Goal: Information Seeking & Learning: Learn about a topic

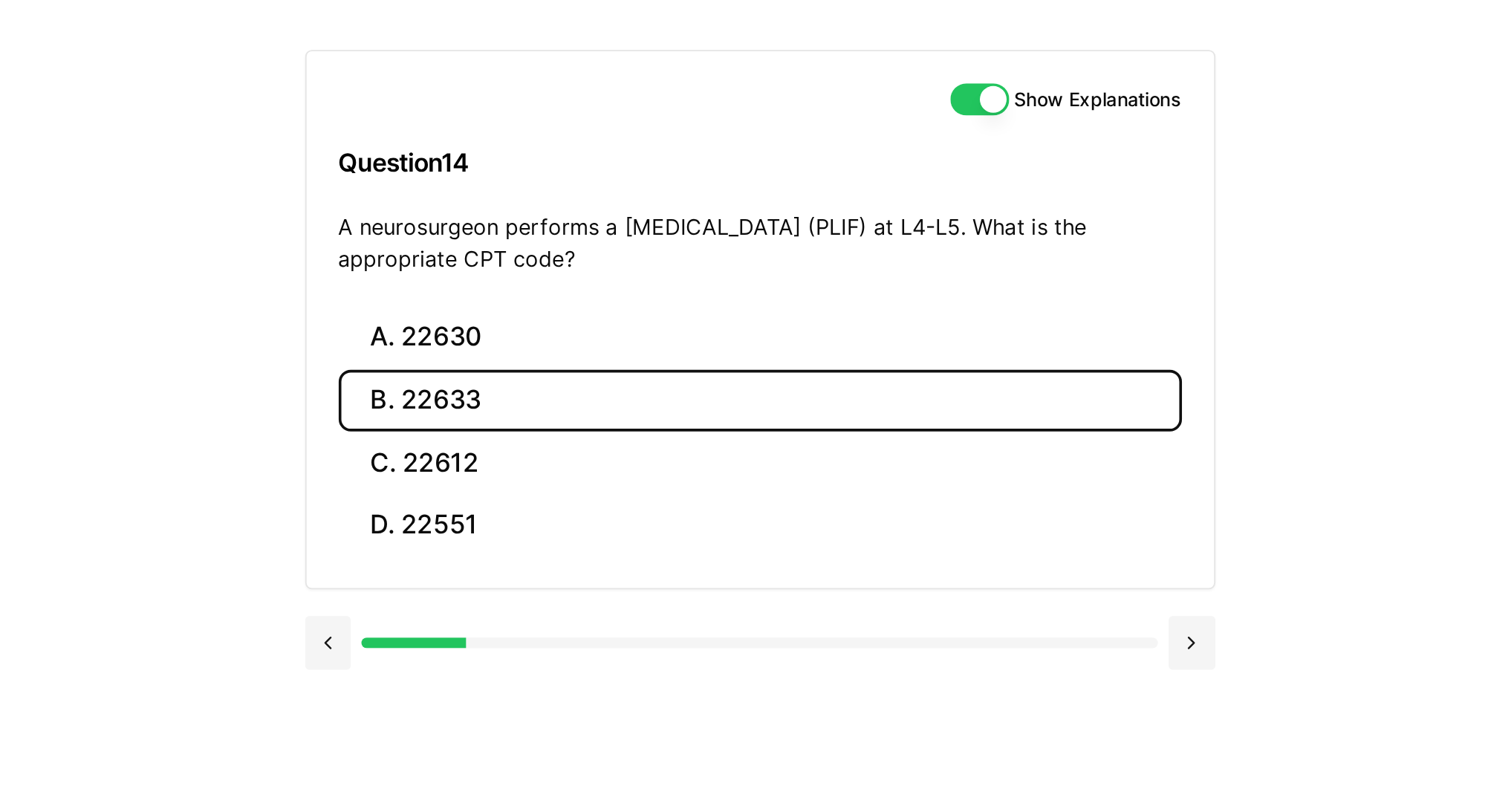
click at [807, 224] on button "B. 22633" at bounding box center [781, 234] width 468 height 35
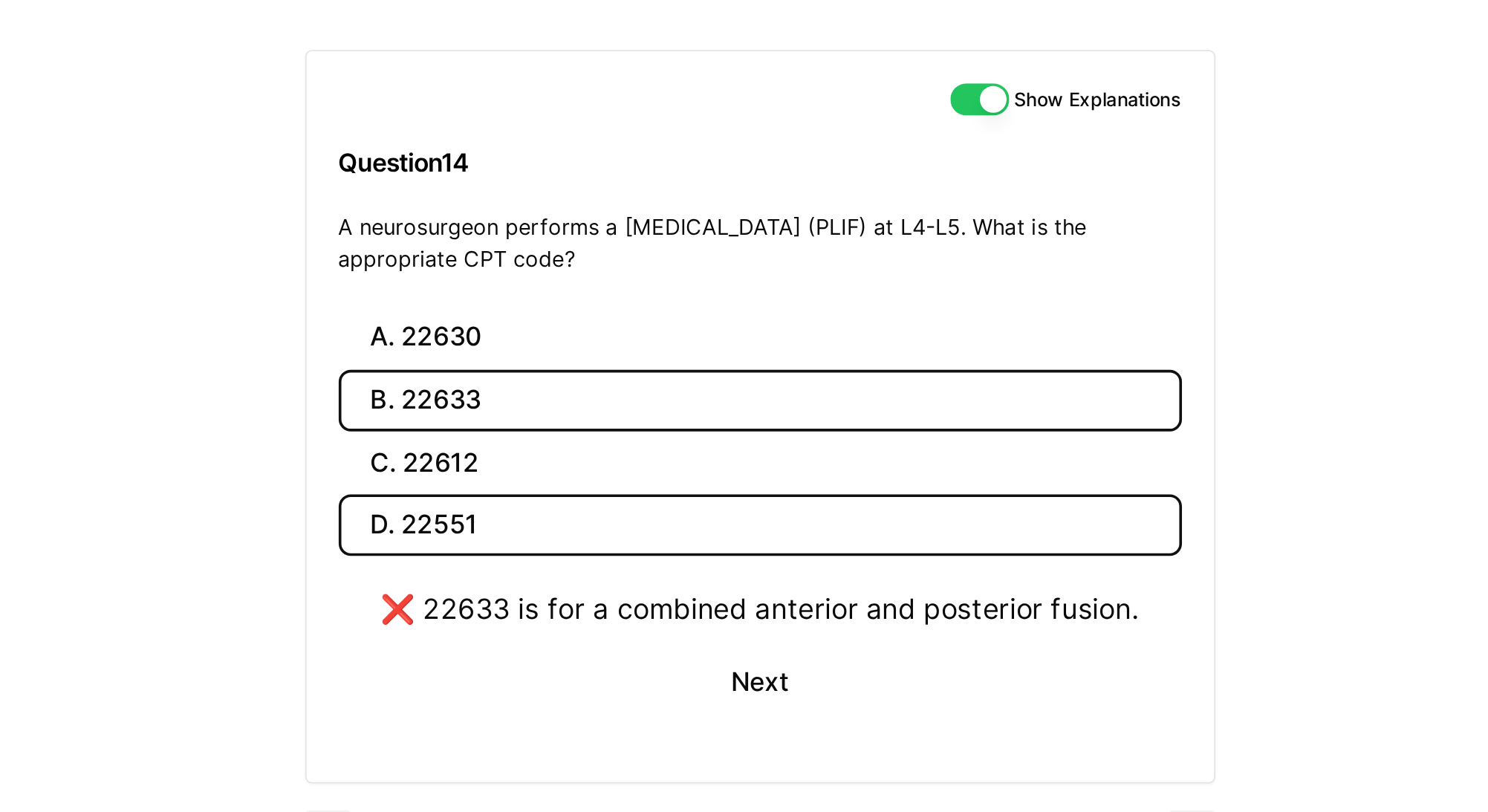
click at [738, 299] on button "D. 22551" at bounding box center [781, 303] width 468 height 35
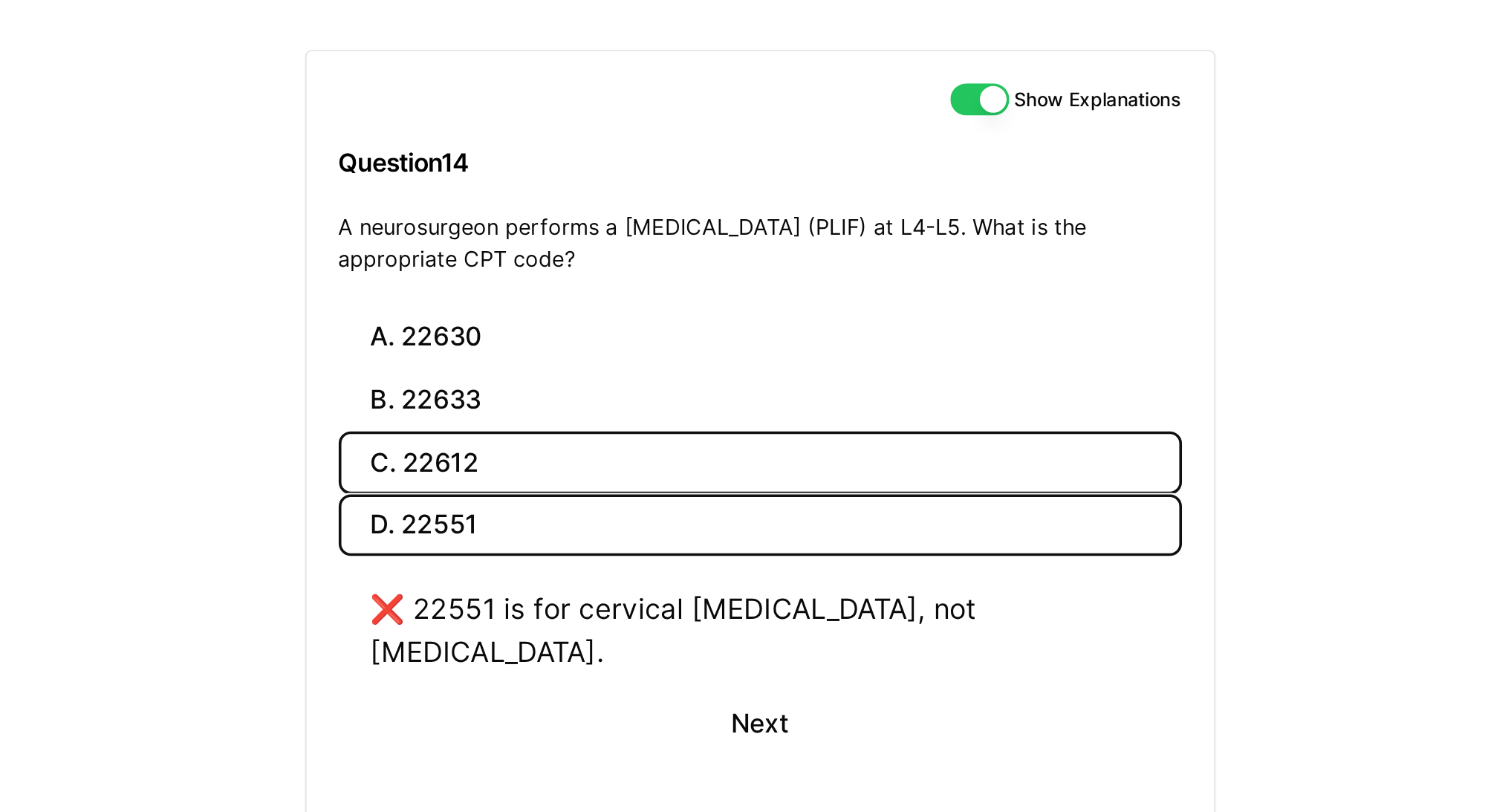
click at [724, 276] on button "C. 22612" at bounding box center [781, 268] width 468 height 35
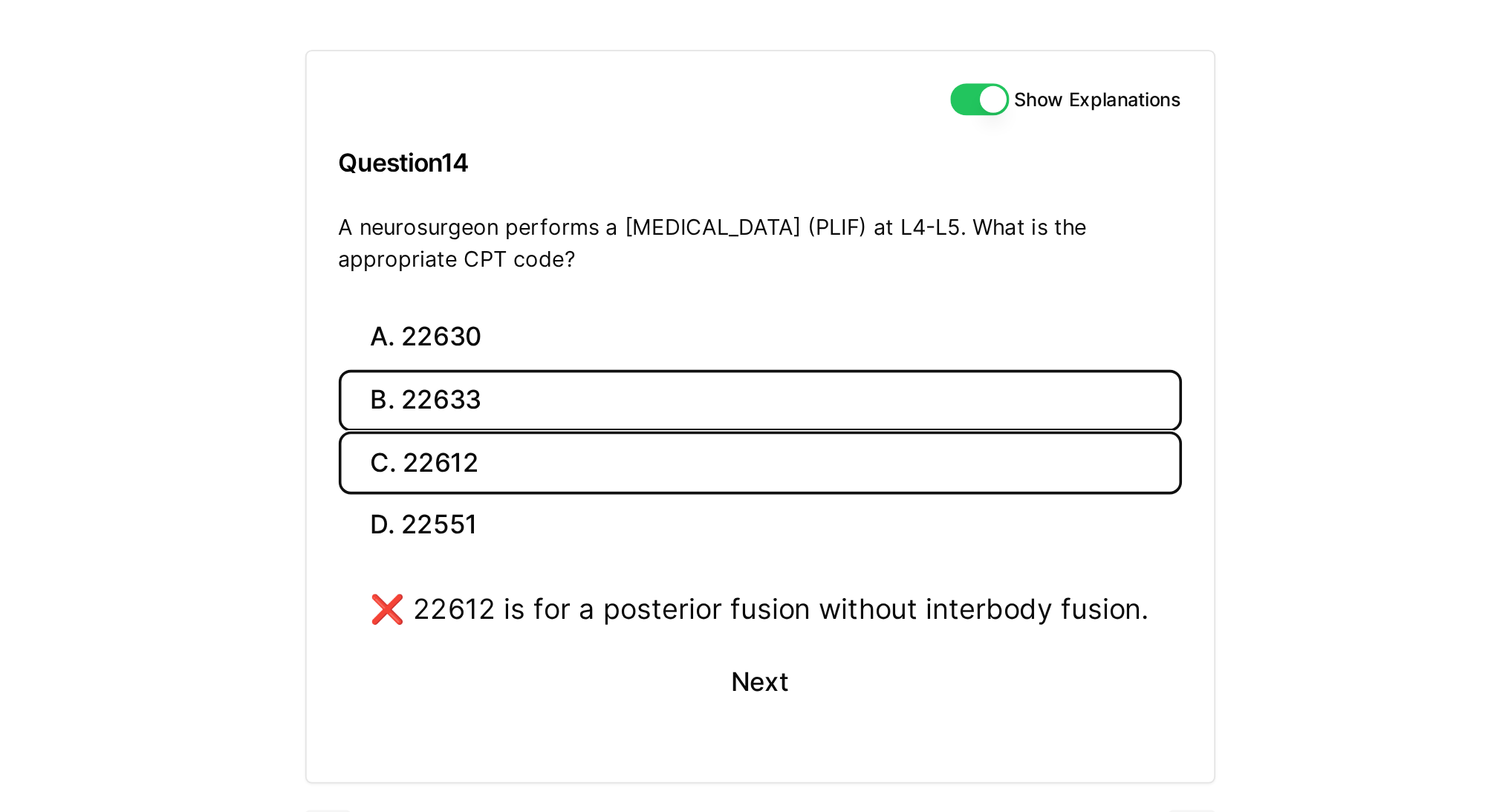
click at [719, 237] on button "B. 22633" at bounding box center [781, 234] width 468 height 35
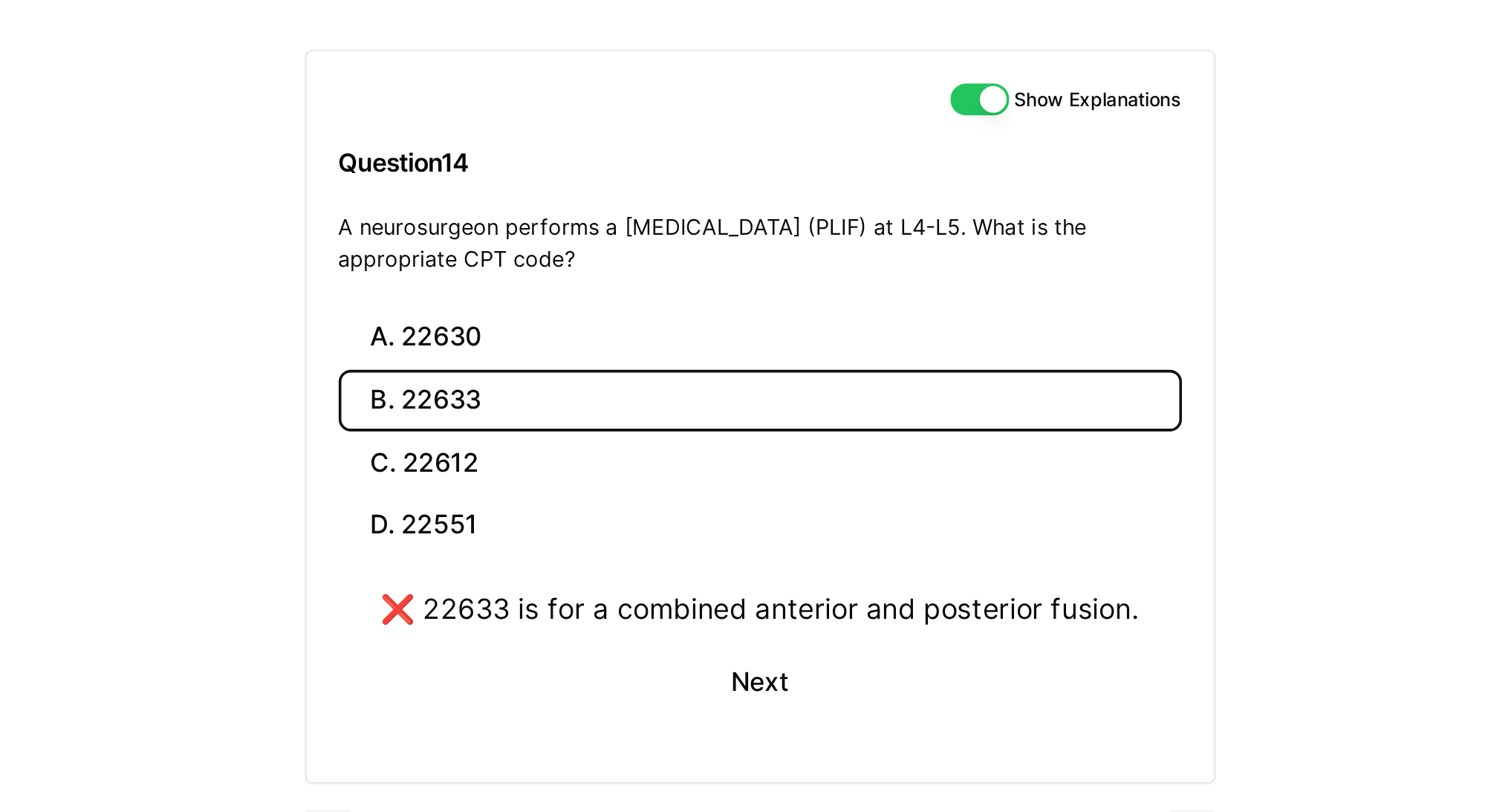
click at [717, 219] on button "B. 22633" at bounding box center [781, 234] width 468 height 35
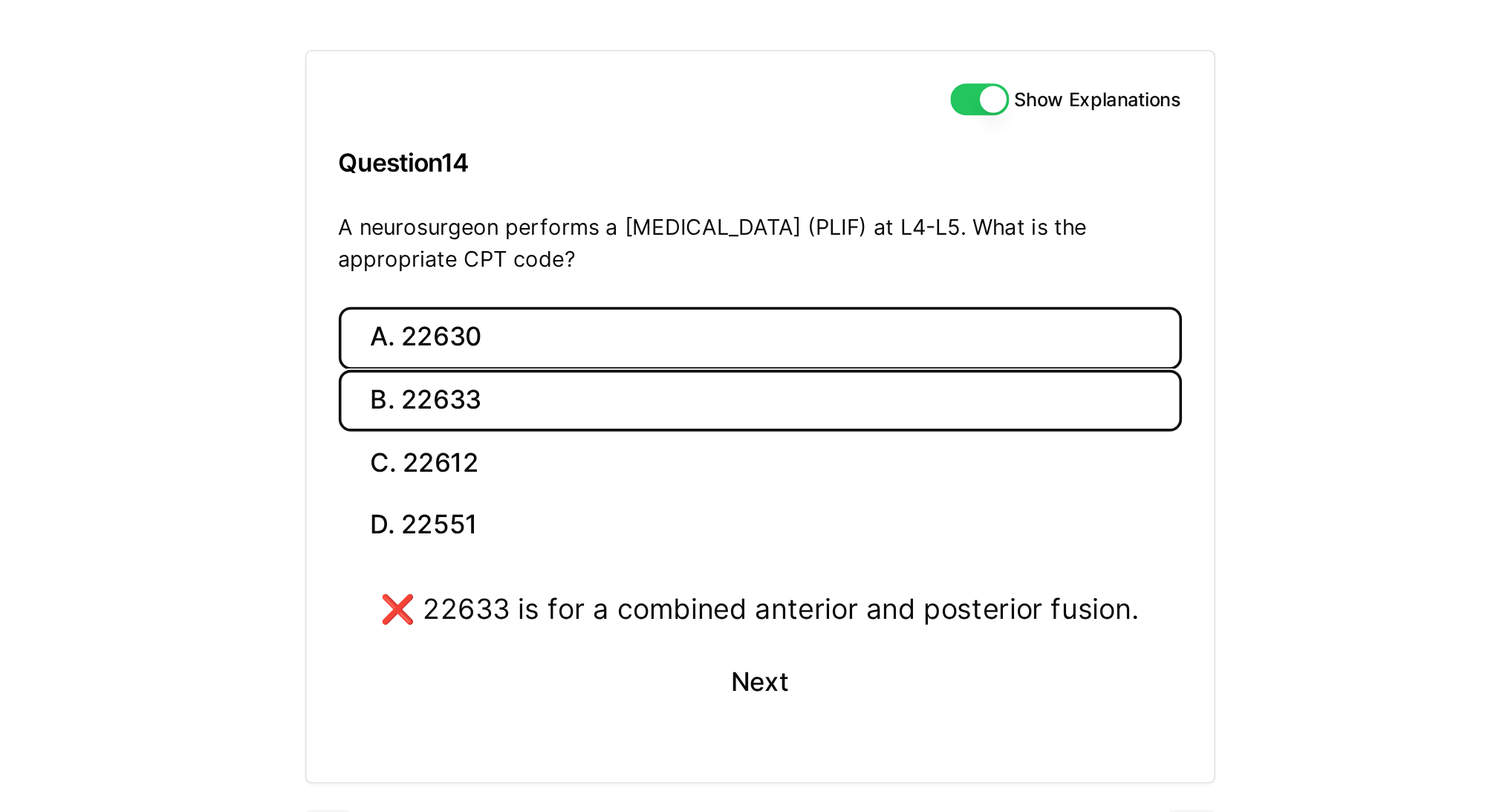
click at [714, 202] on button "A. 22630" at bounding box center [781, 199] width 468 height 35
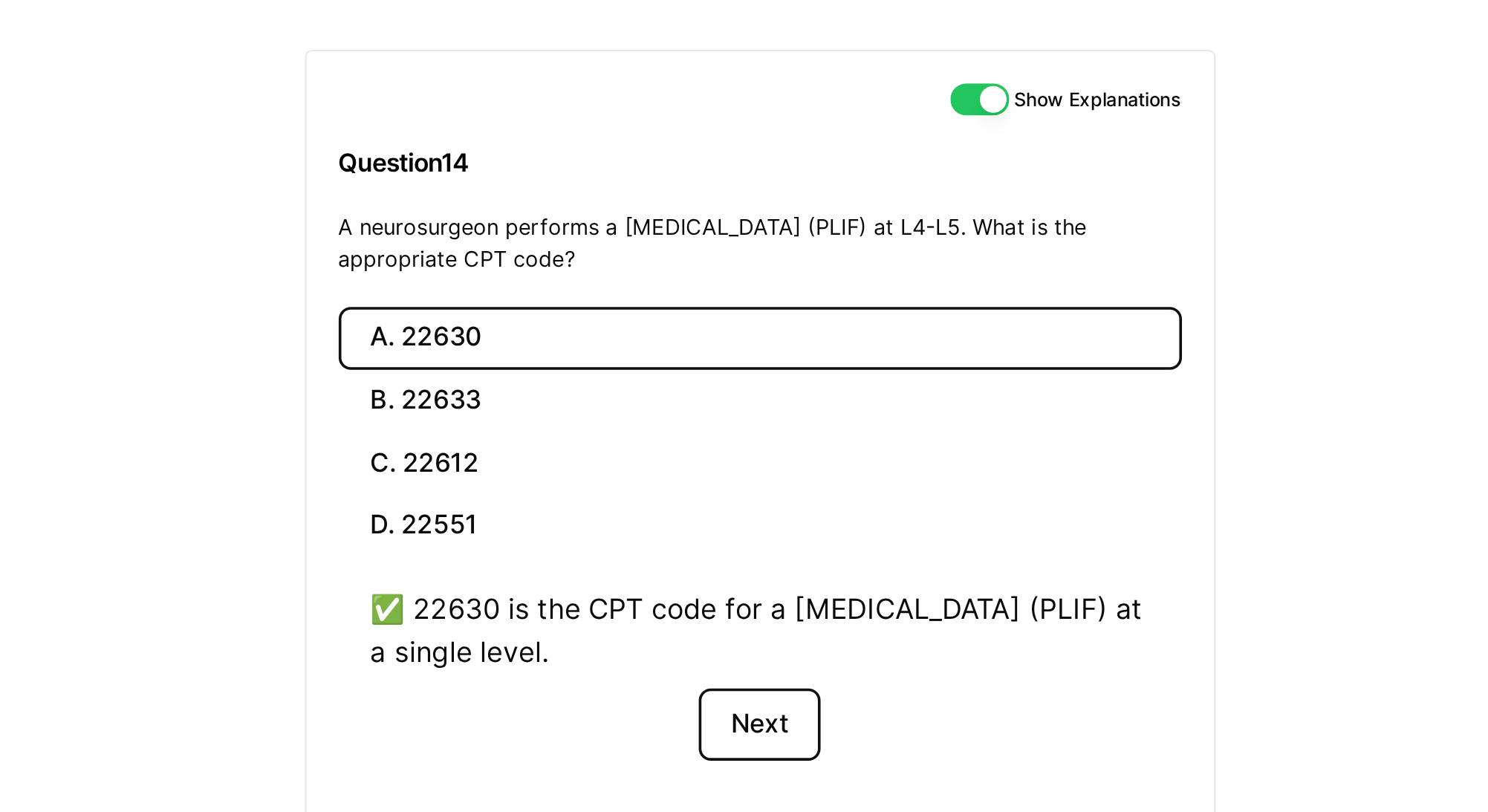
click at [774, 411] on button "Next" at bounding box center [781, 413] width 68 height 40
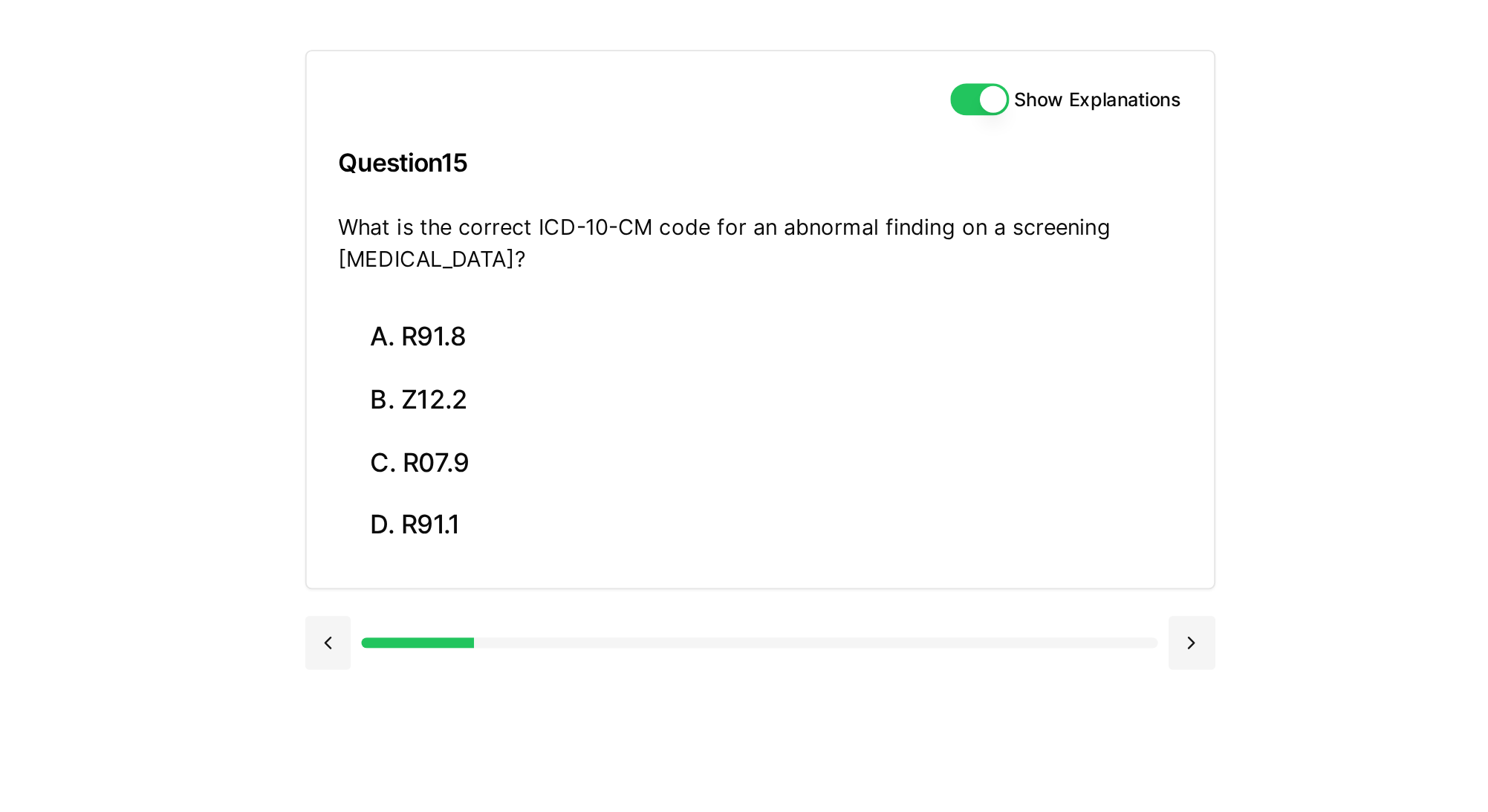
click at [954, 145] on p "What is the correct ICD-10-CM code for an abnormal finding on a screening [MEDI…" at bounding box center [781, 146] width 468 height 36
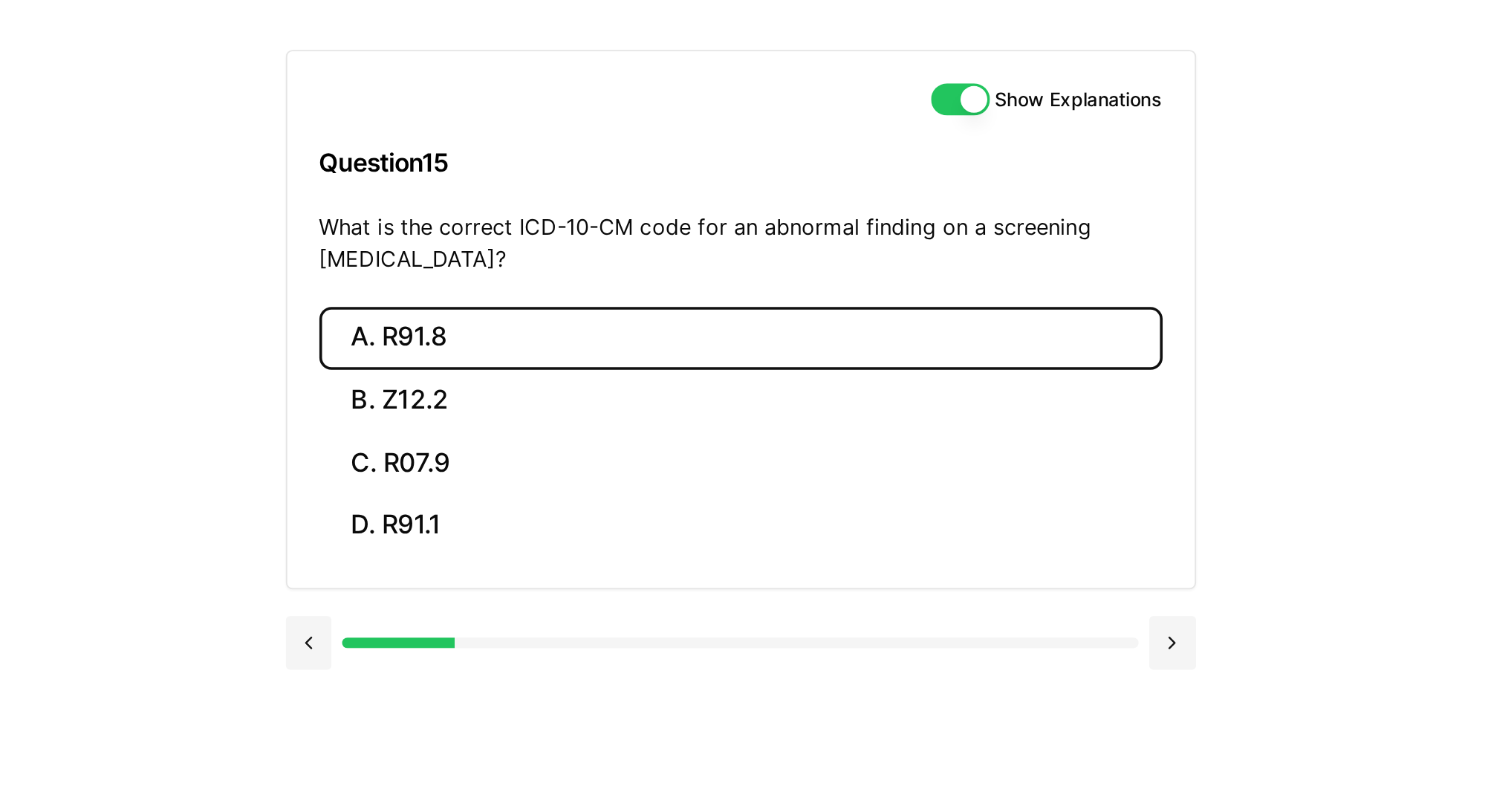
click at [919, 211] on button "A. R91.8" at bounding box center [781, 199] width 468 height 35
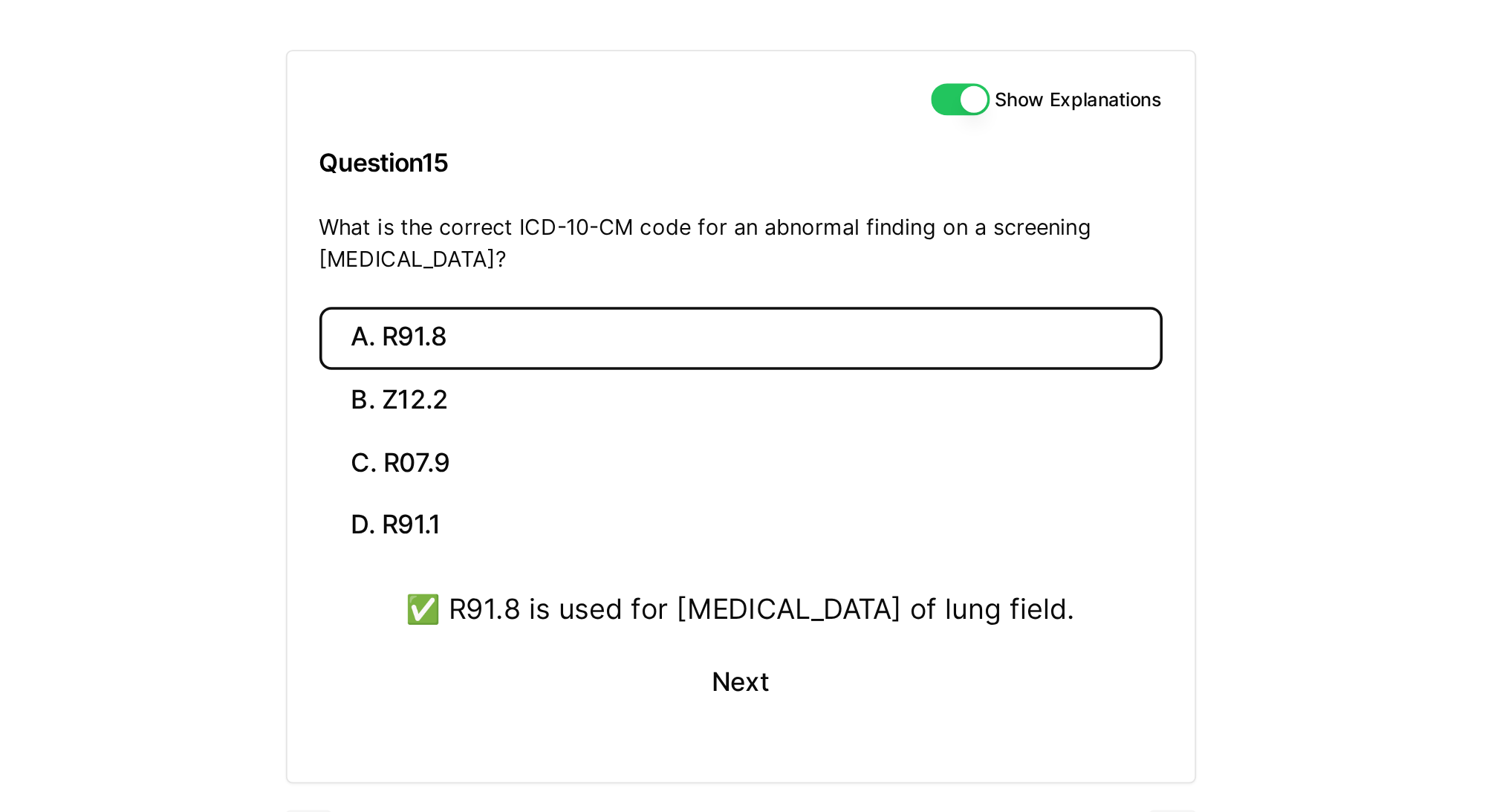
click at [825, 126] on div "Show Explanations Question 15 What is the correct ICD-10-CM code for an abnorma…" at bounding box center [781, 110] width 503 height 142
click at [798, 410] on button "Next" at bounding box center [781, 390] width 68 height 40
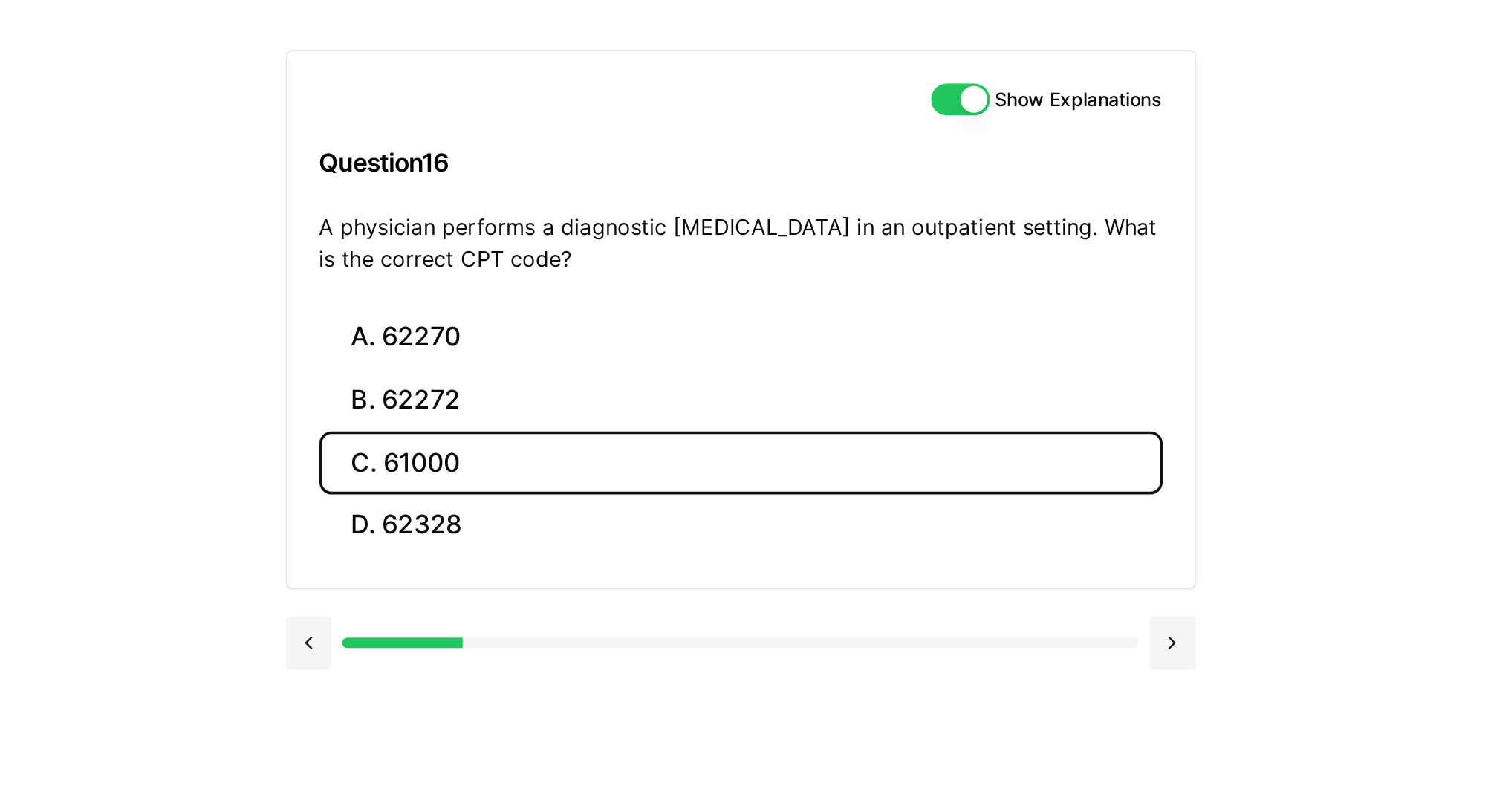
click at [988, 264] on button "C. 61000" at bounding box center [781, 268] width 468 height 35
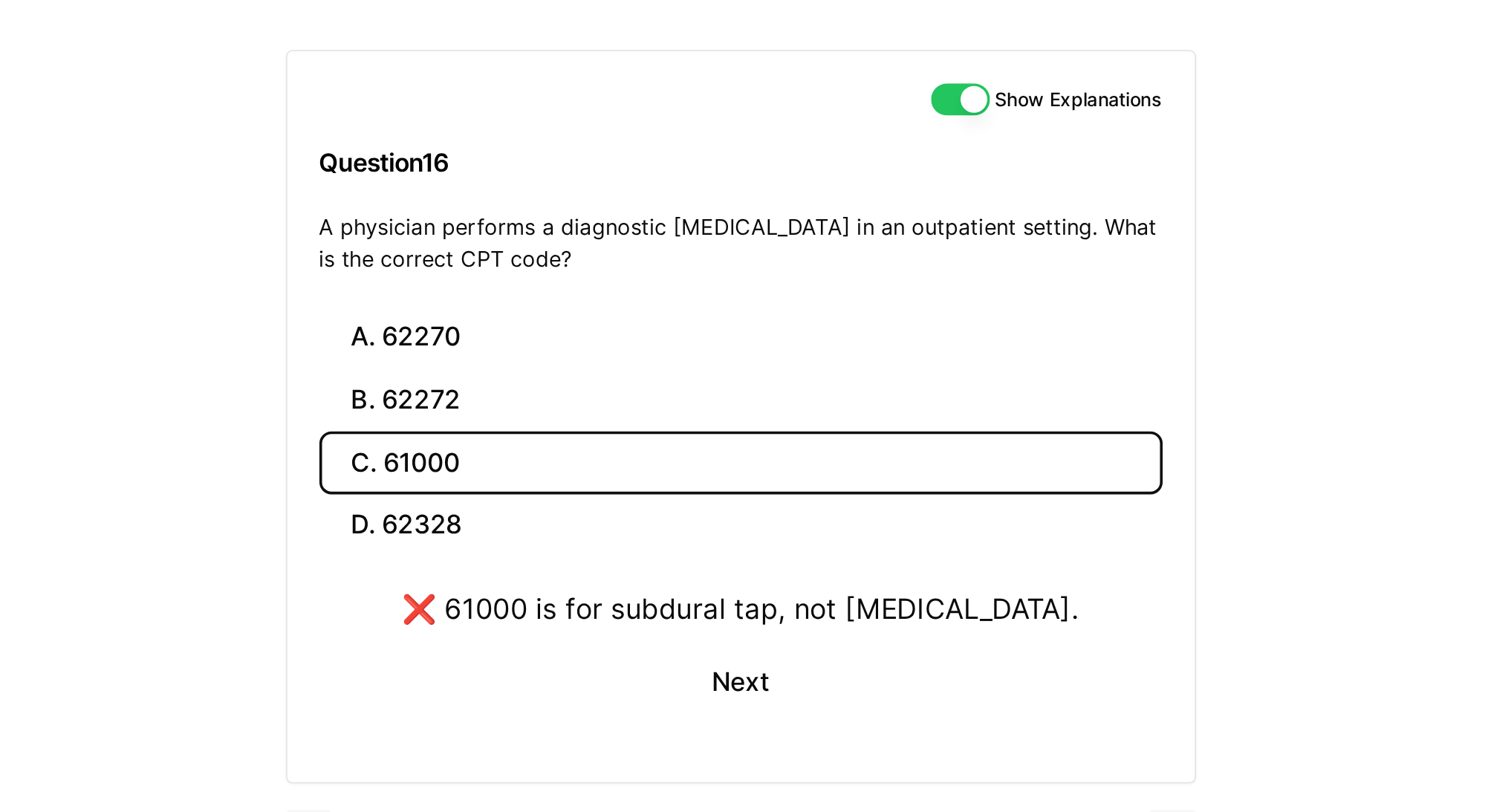
click at [988, 264] on button "C. 61000" at bounding box center [781, 268] width 468 height 35
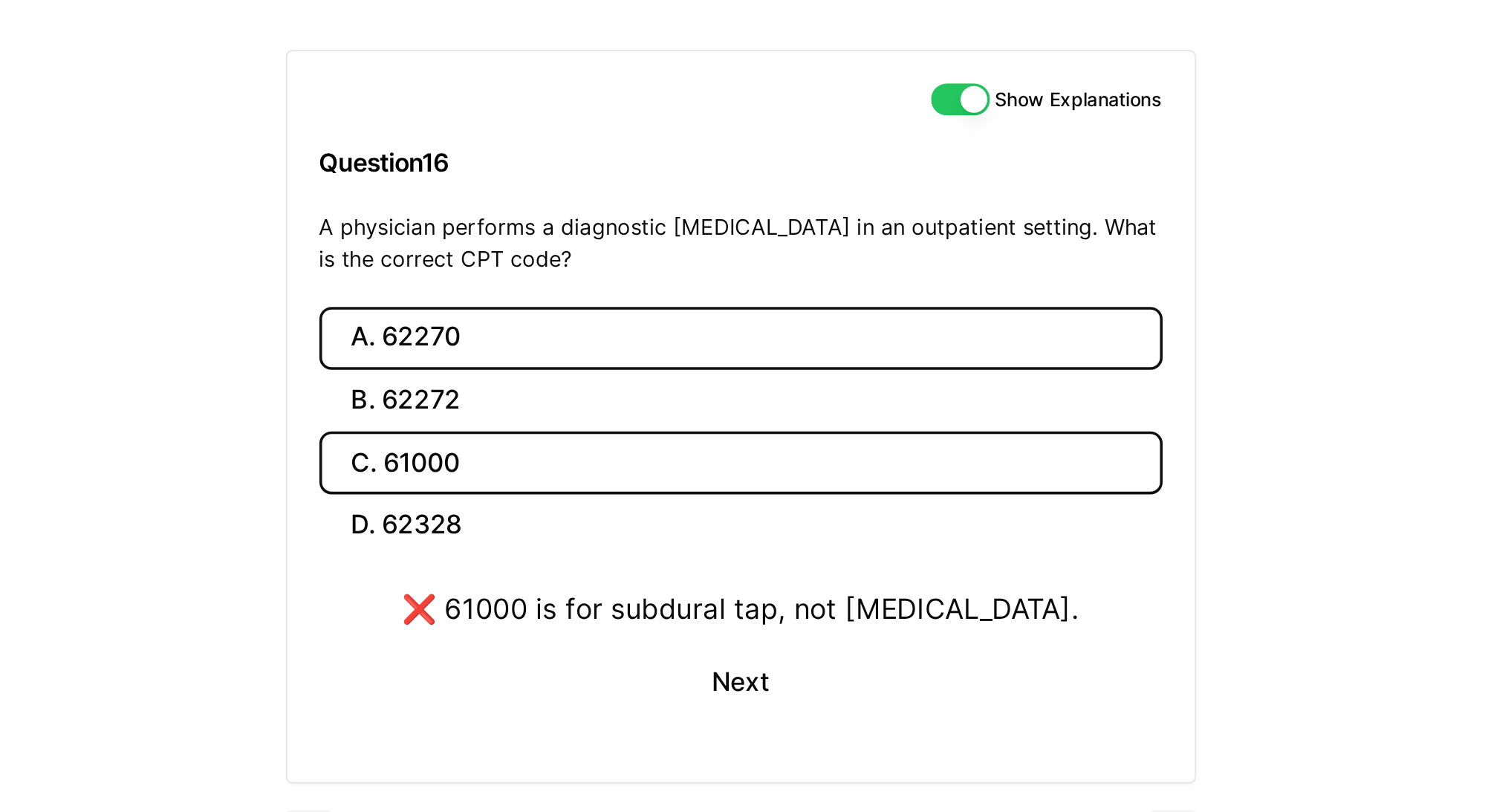
click at [947, 206] on button "A. 62270" at bounding box center [781, 199] width 468 height 35
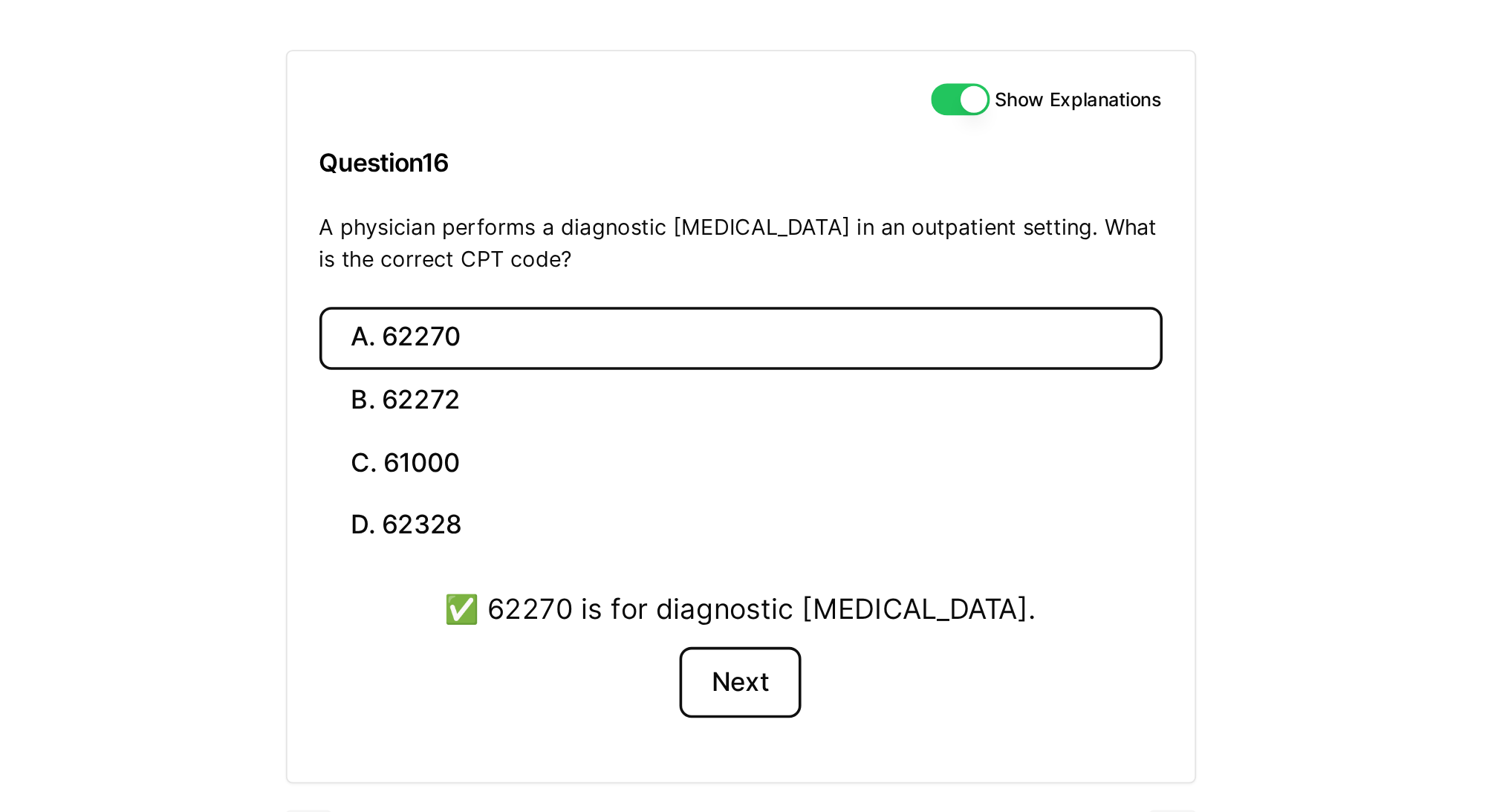
click at [794, 390] on button "Next" at bounding box center [781, 390] width 68 height 40
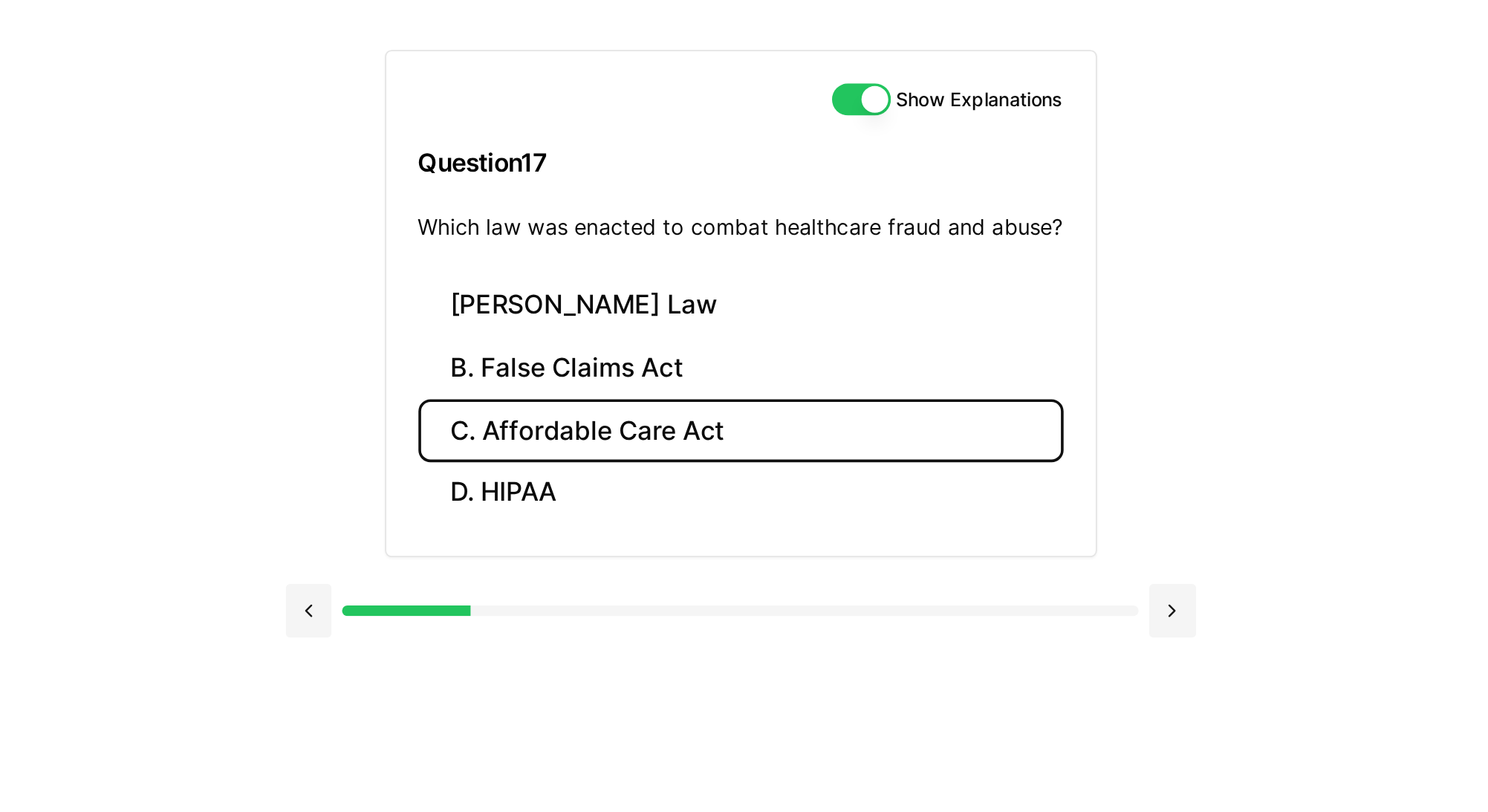
click at [781, 253] on button "C. Affordable Care Act" at bounding box center [781, 251] width 358 height 35
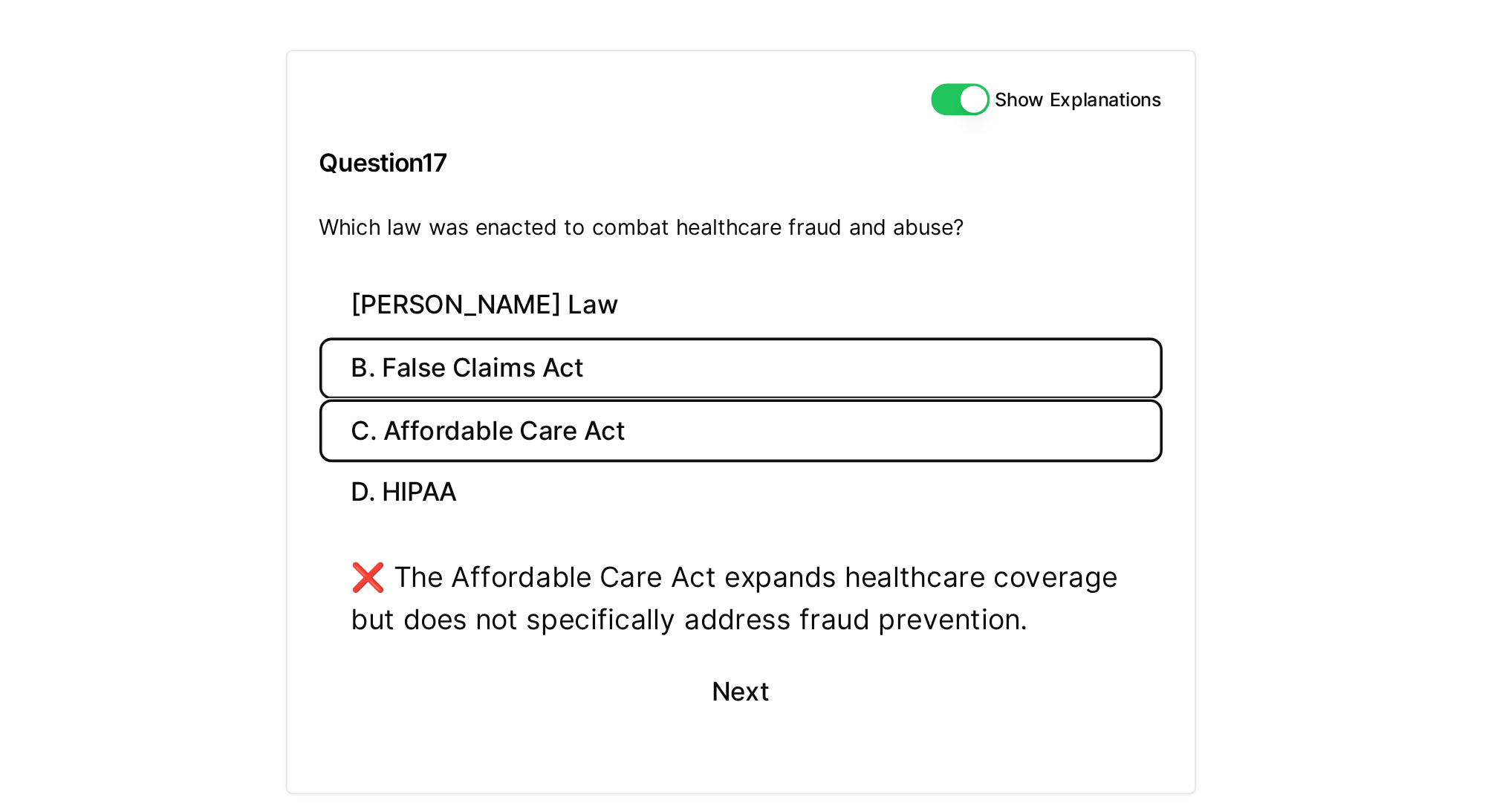
click at [794, 212] on button "B. False Claims Act" at bounding box center [781, 217] width 468 height 35
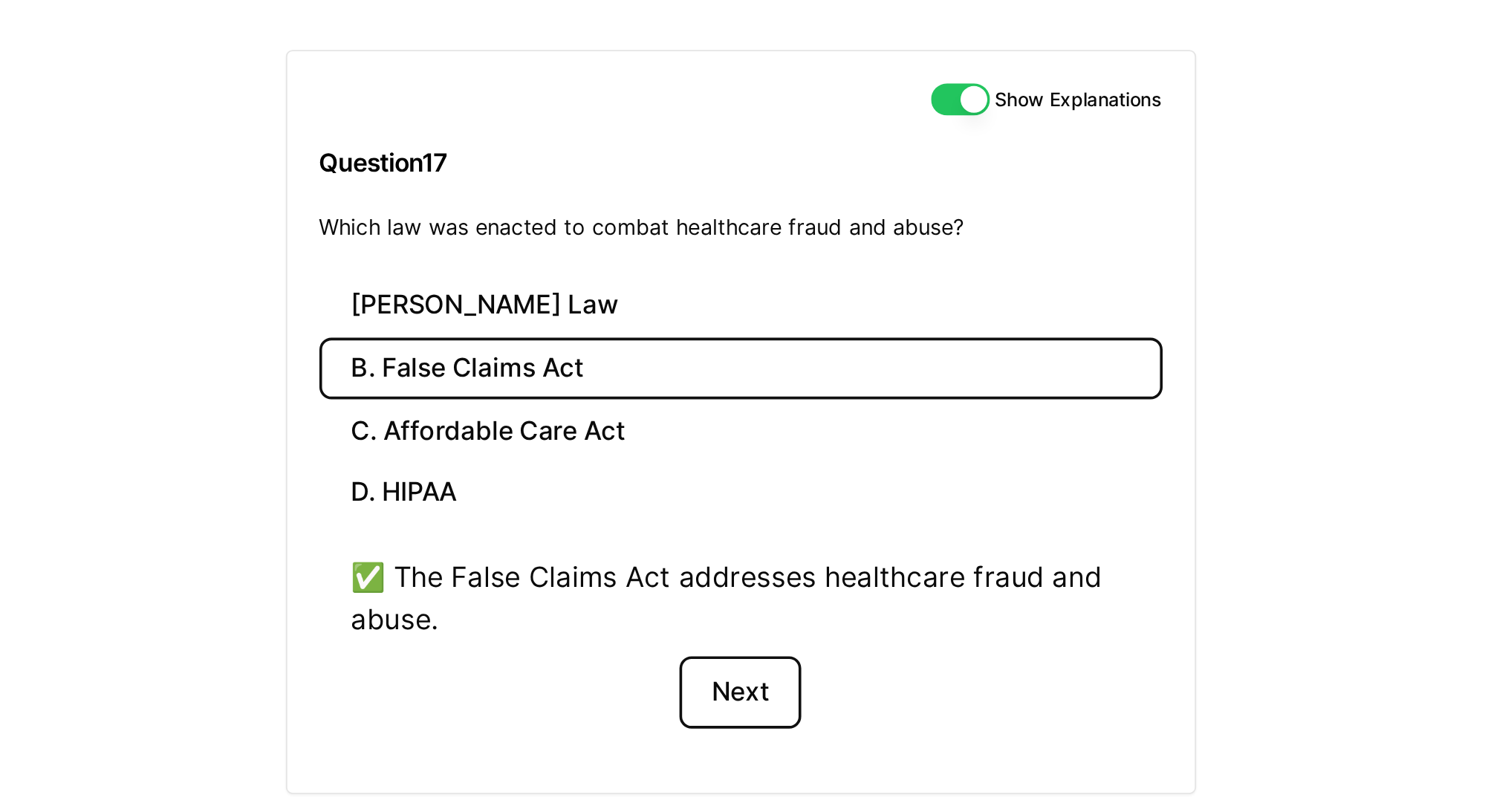
click at [778, 402] on button "Next" at bounding box center [781, 395] width 68 height 40
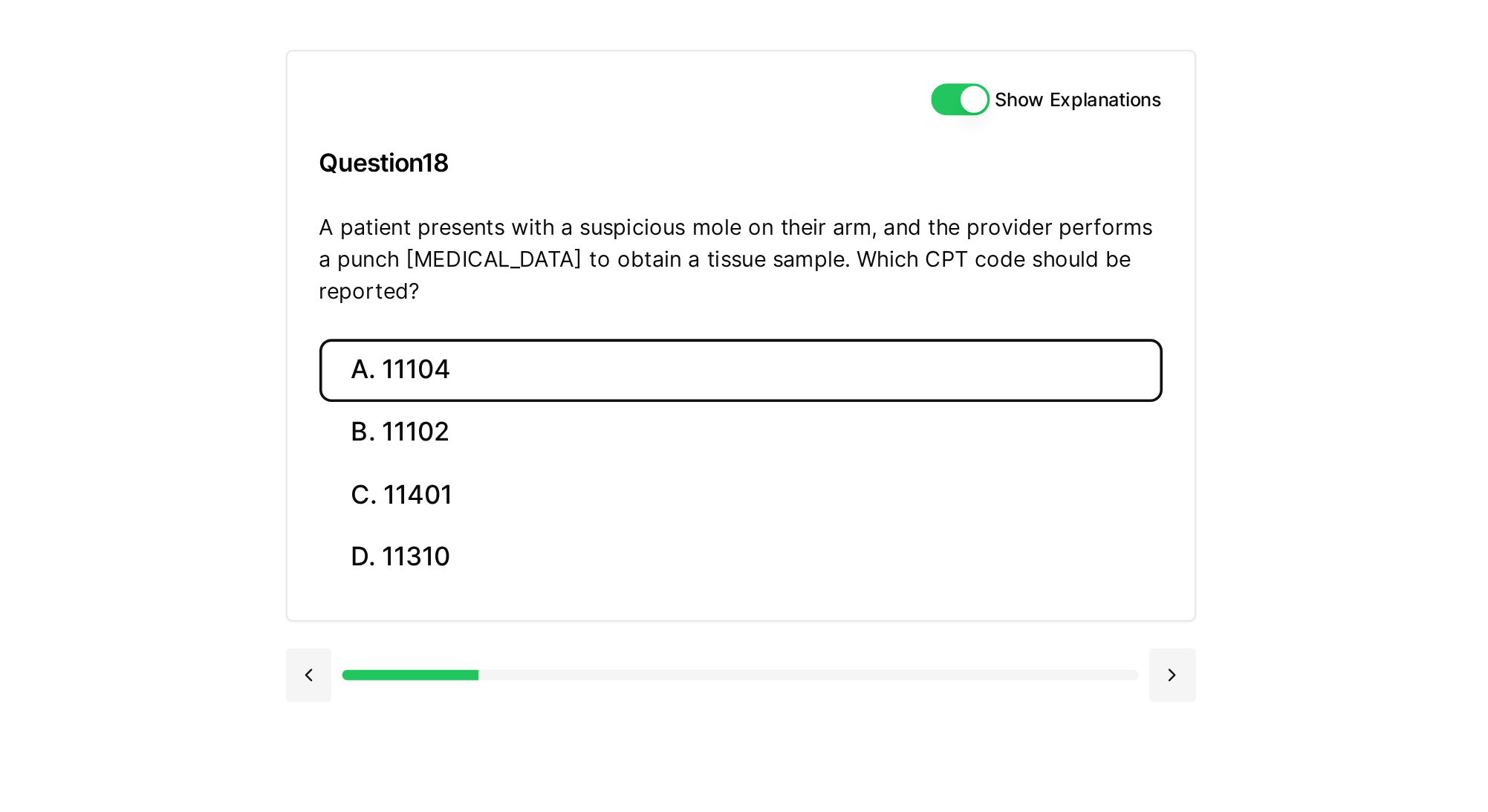
click at [636, 209] on button "A. 11104" at bounding box center [781, 217] width 468 height 35
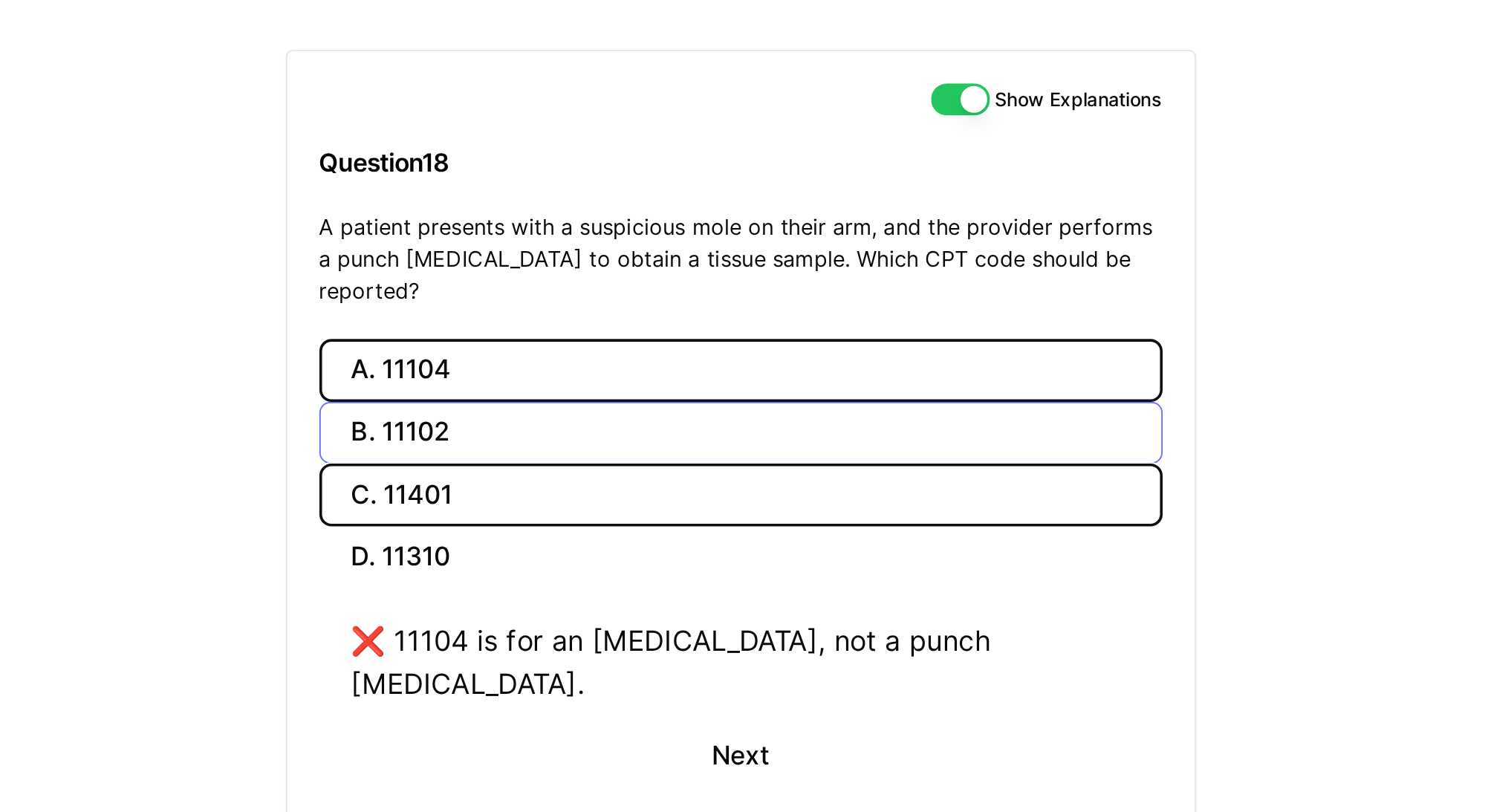
drag, startPoint x: 695, startPoint y: 255, endPoint x: 715, endPoint y: 231, distance: 31.2
click at [715, 231] on div "A. 11104 B. 11102 C. 11401 D. 11310" at bounding box center [781, 269] width 468 height 139
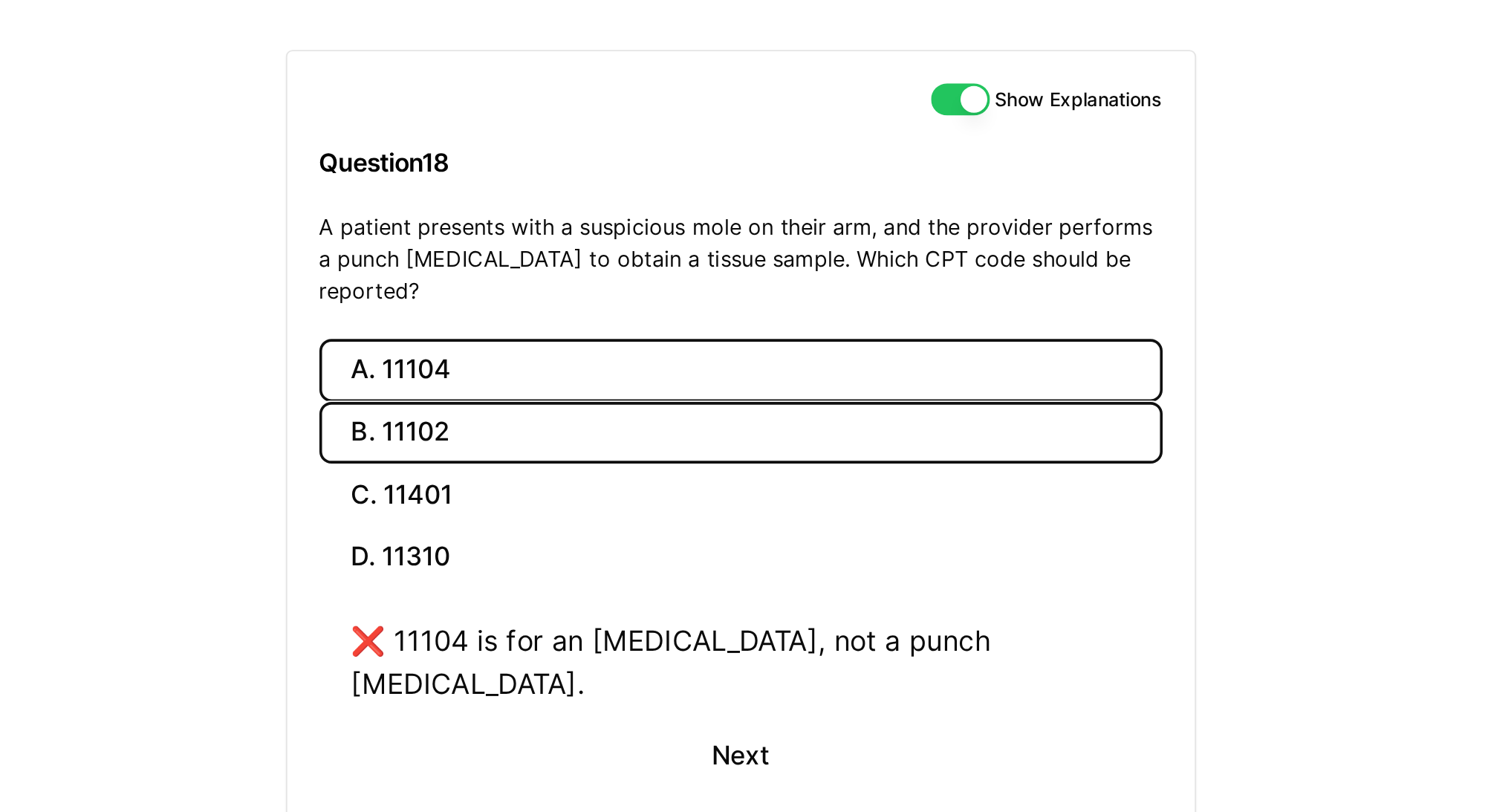
click at [715, 234] on button "B. 11102" at bounding box center [781, 252] width 468 height 35
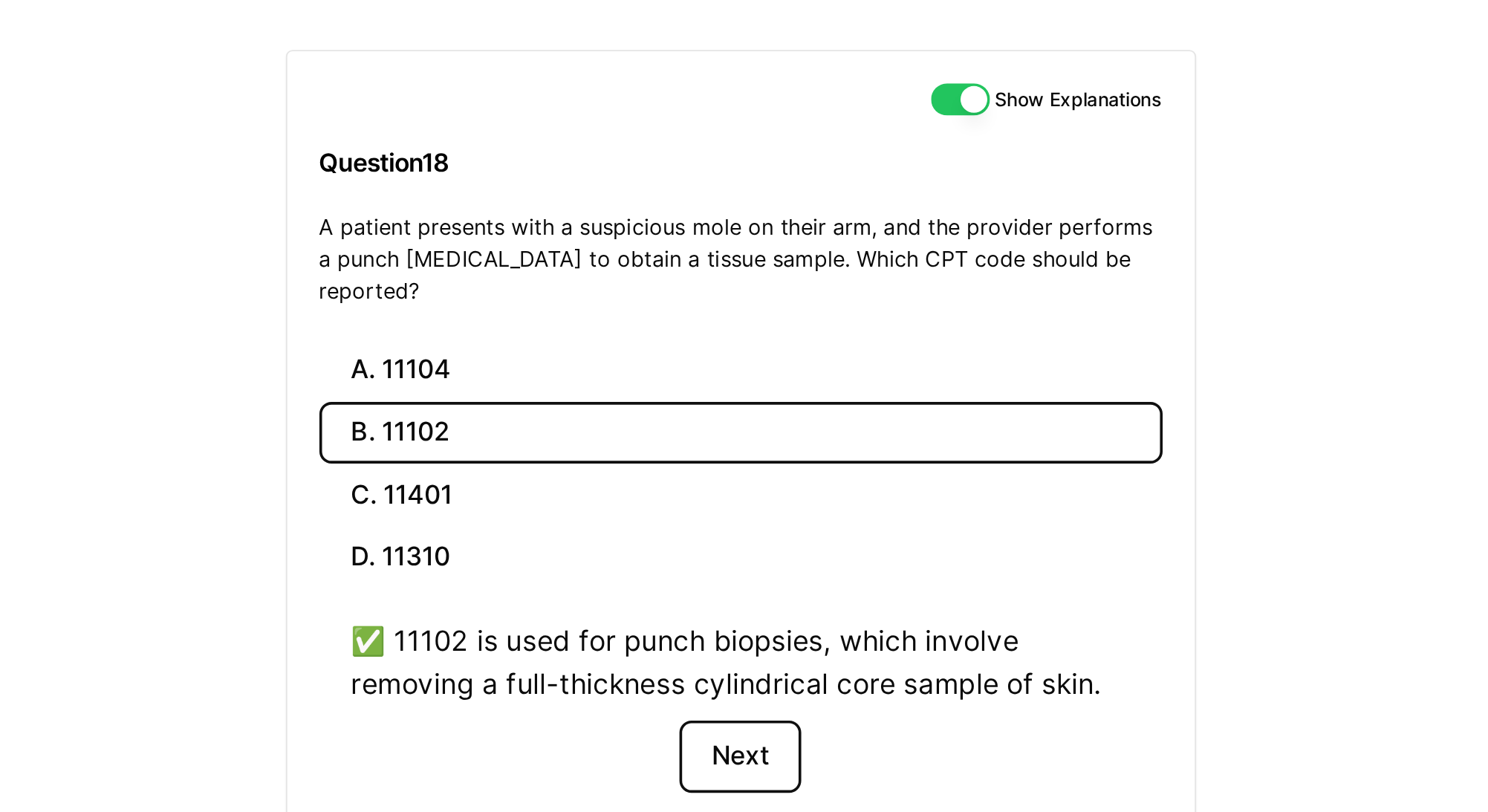
click at [786, 411] on button "Next" at bounding box center [781, 431] width 68 height 40
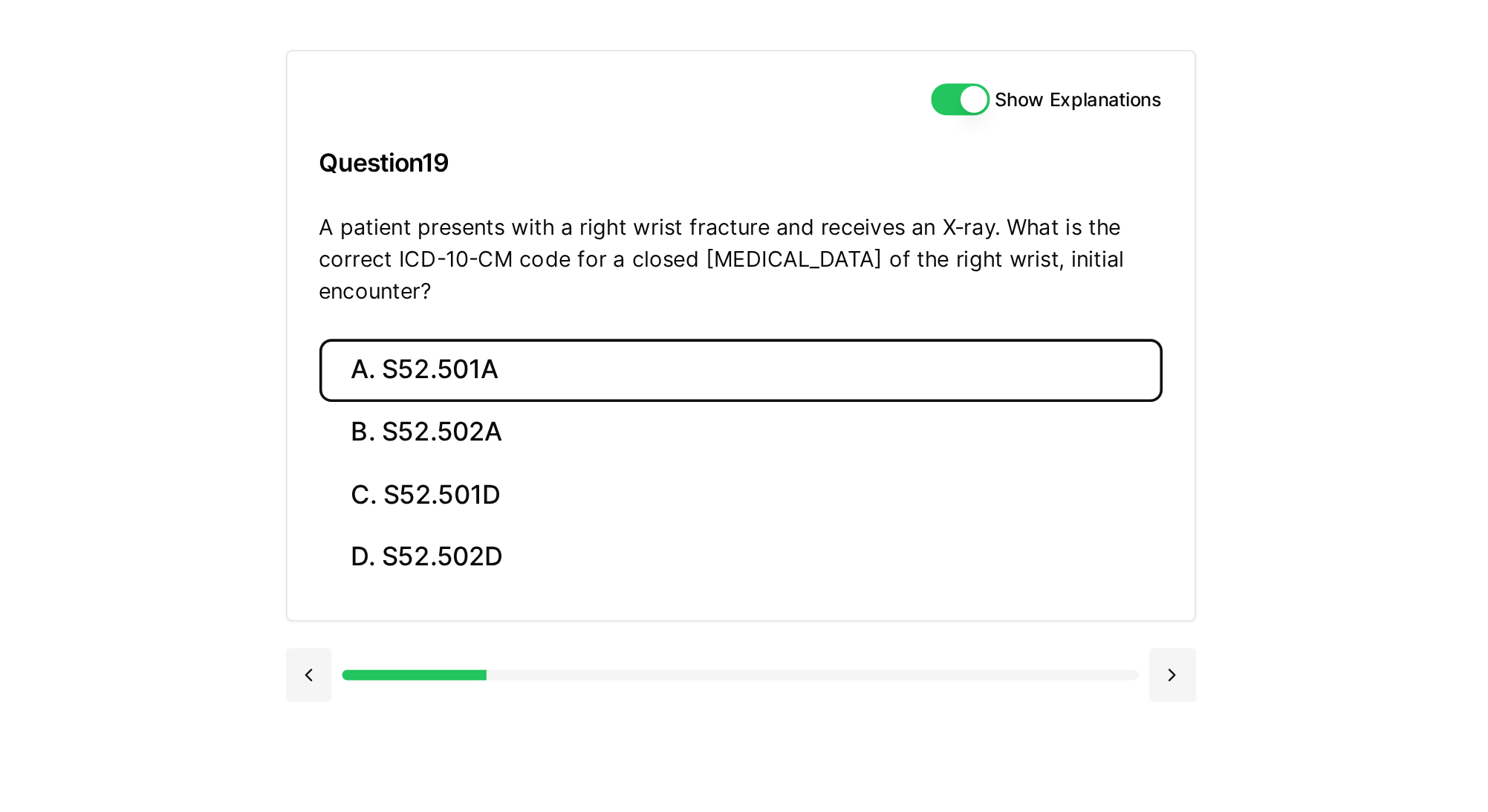
click at [646, 218] on button "A. S52.501A" at bounding box center [781, 217] width 468 height 35
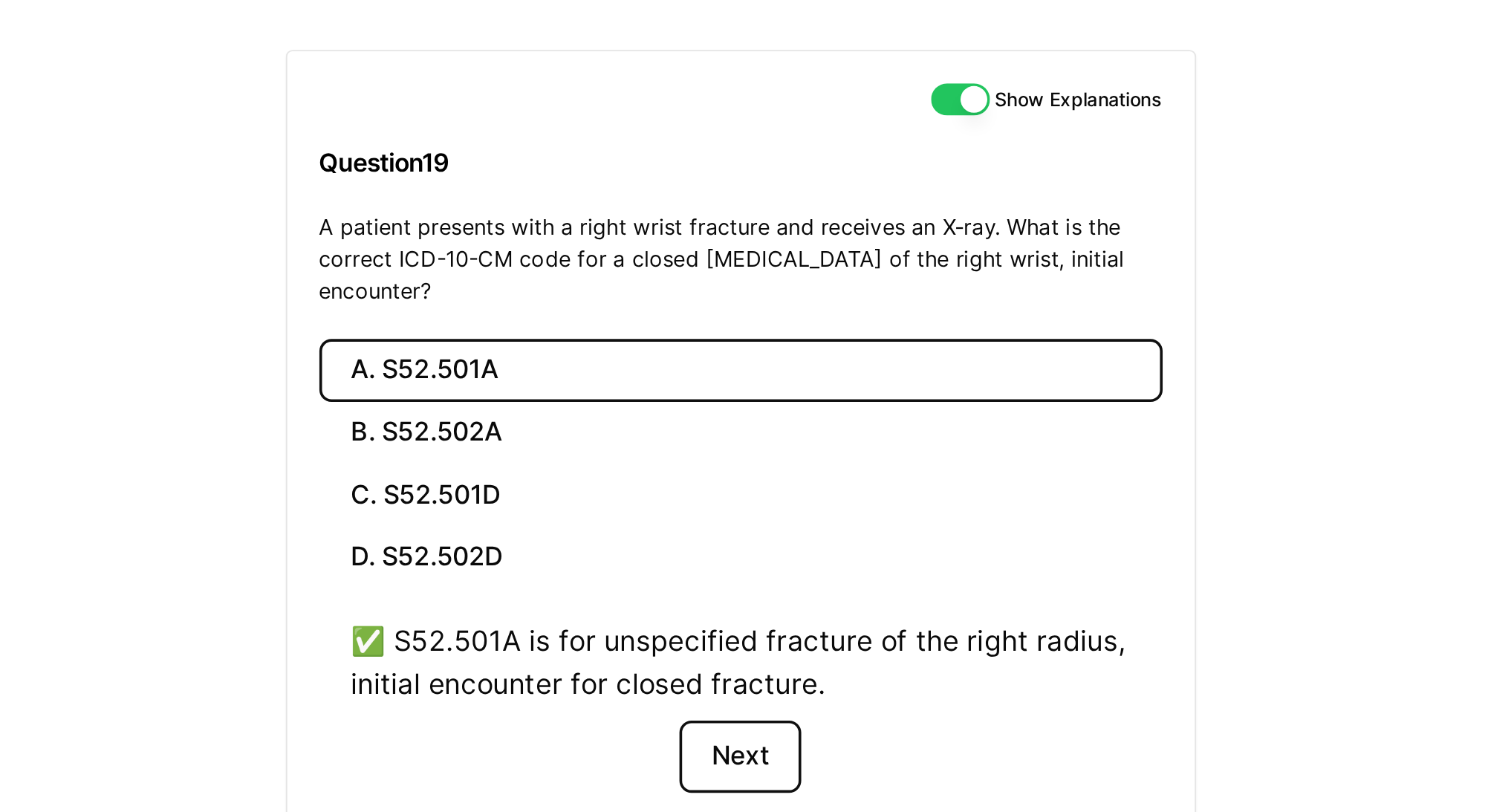
click at [795, 428] on button "Next" at bounding box center [781, 431] width 68 height 40
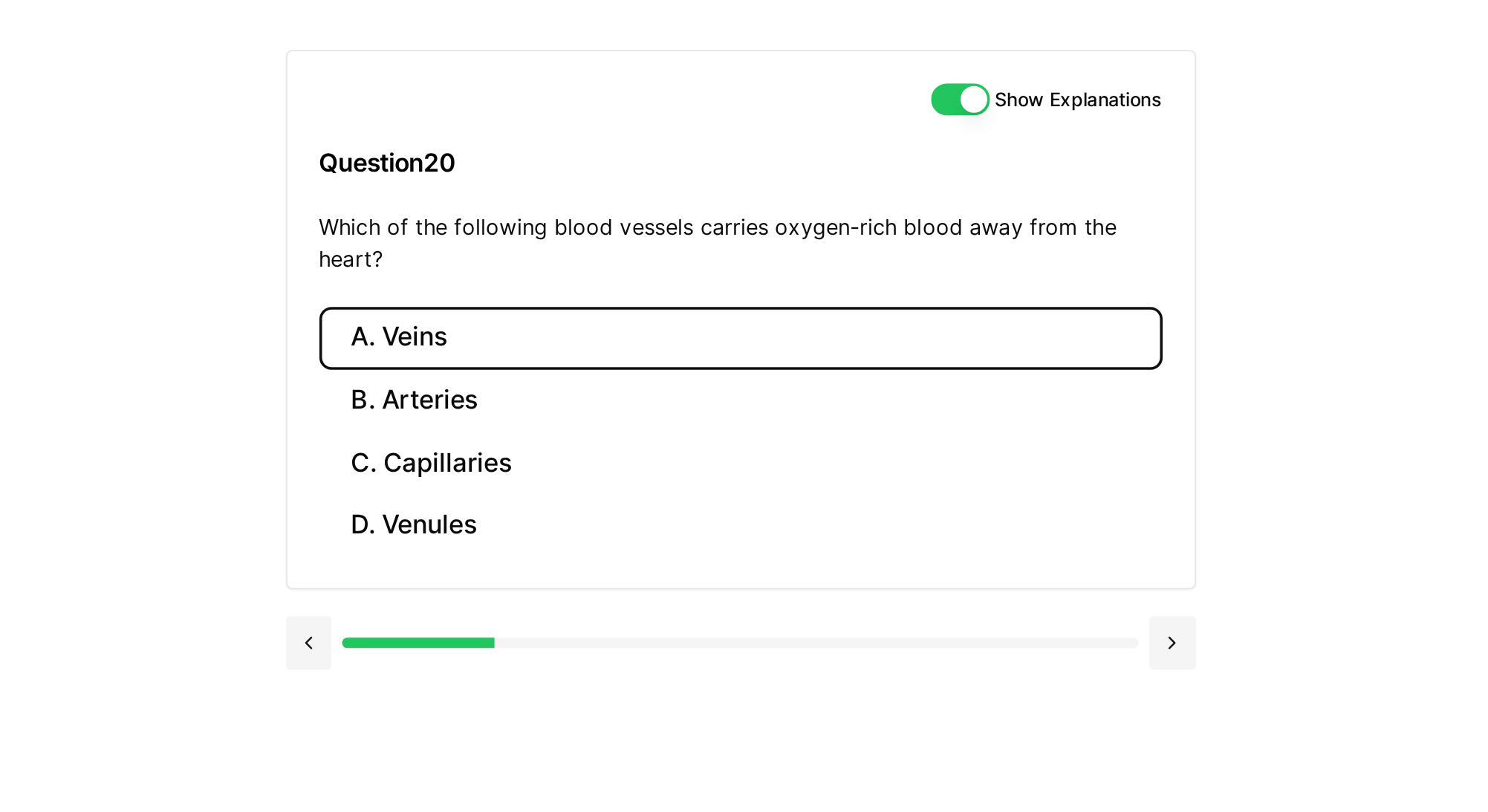
click at [632, 206] on button "A. Veins" at bounding box center [781, 199] width 468 height 35
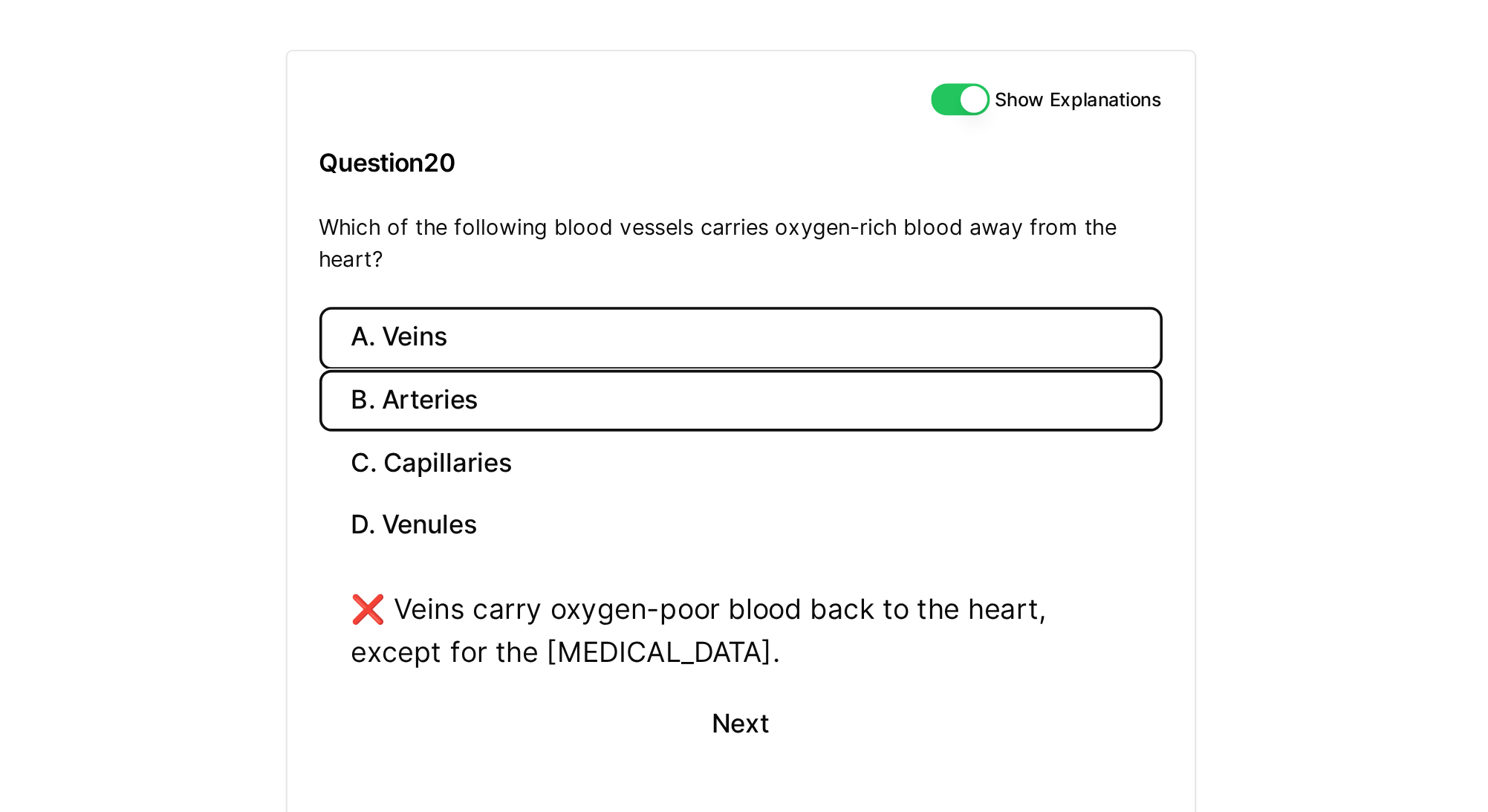
click at [637, 233] on button "B. Arteries" at bounding box center [781, 234] width 468 height 35
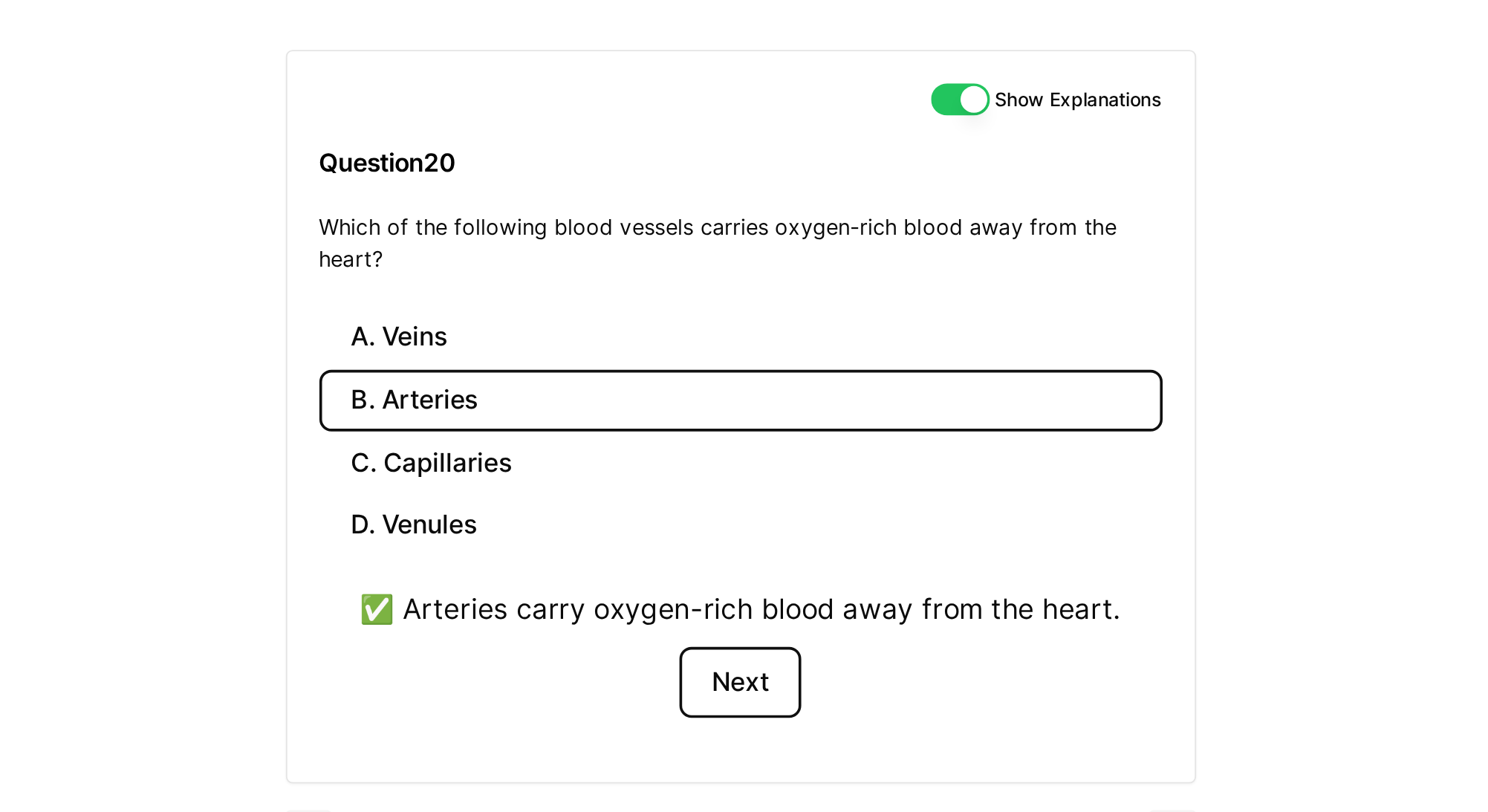
click at [786, 385] on button "Next" at bounding box center [781, 390] width 68 height 40
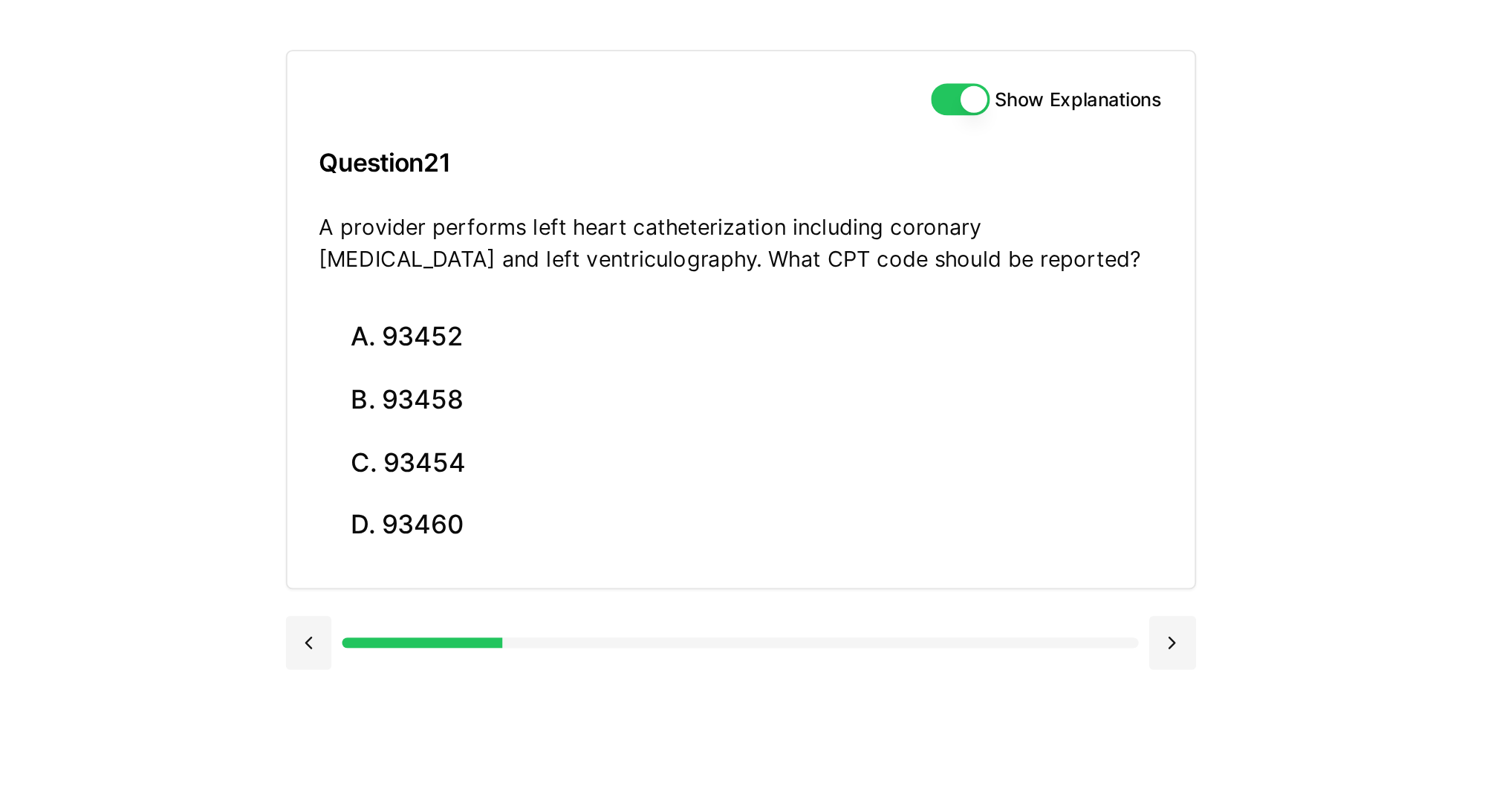
click at [1078, 288] on div "Show Explanations Question 21 A provider performs left heart catheterization in…" at bounding box center [818, 421] width 580 height 812
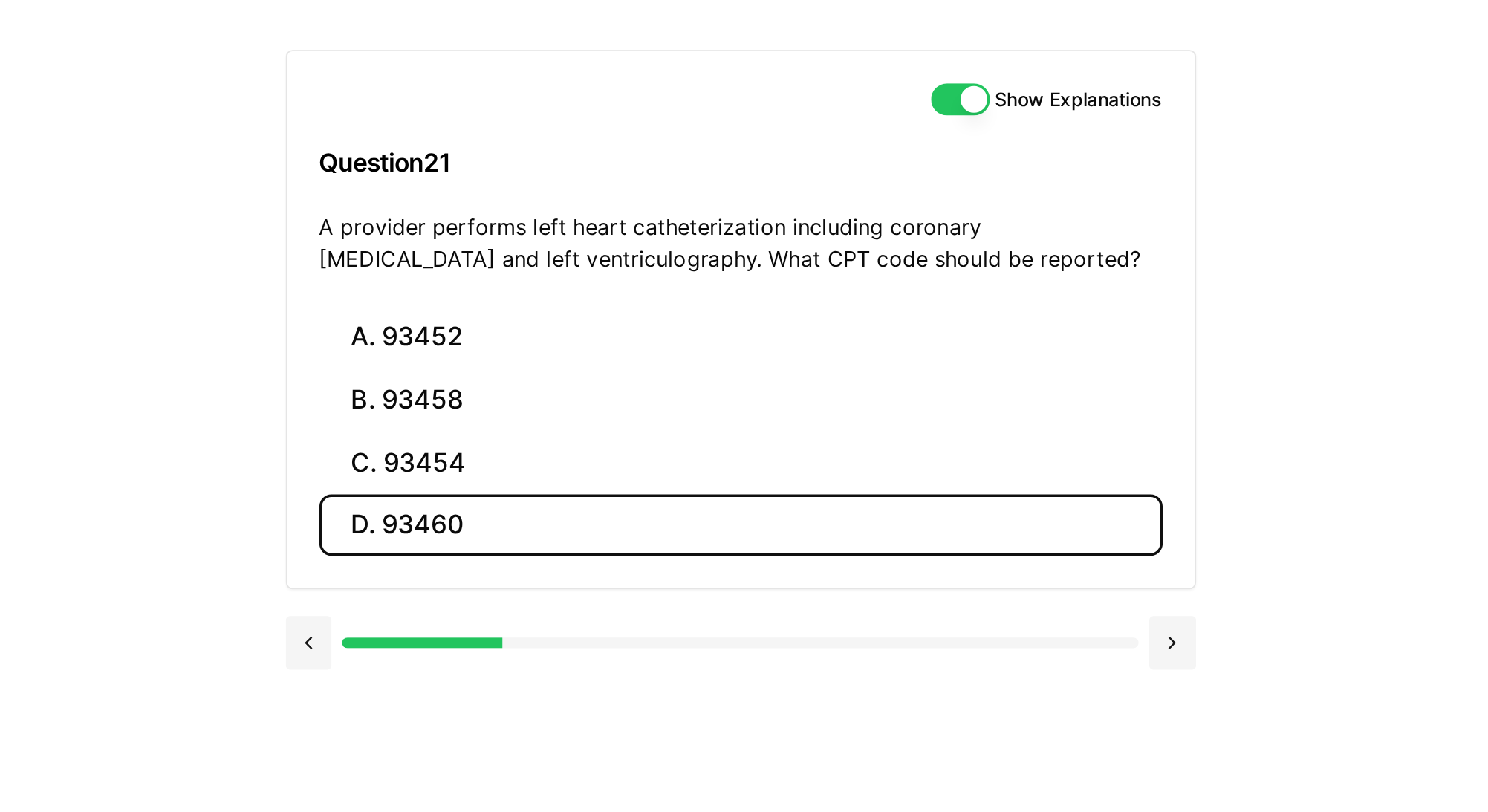
click at [888, 302] on button "D. 93460" at bounding box center [781, 303] width 468 height 35
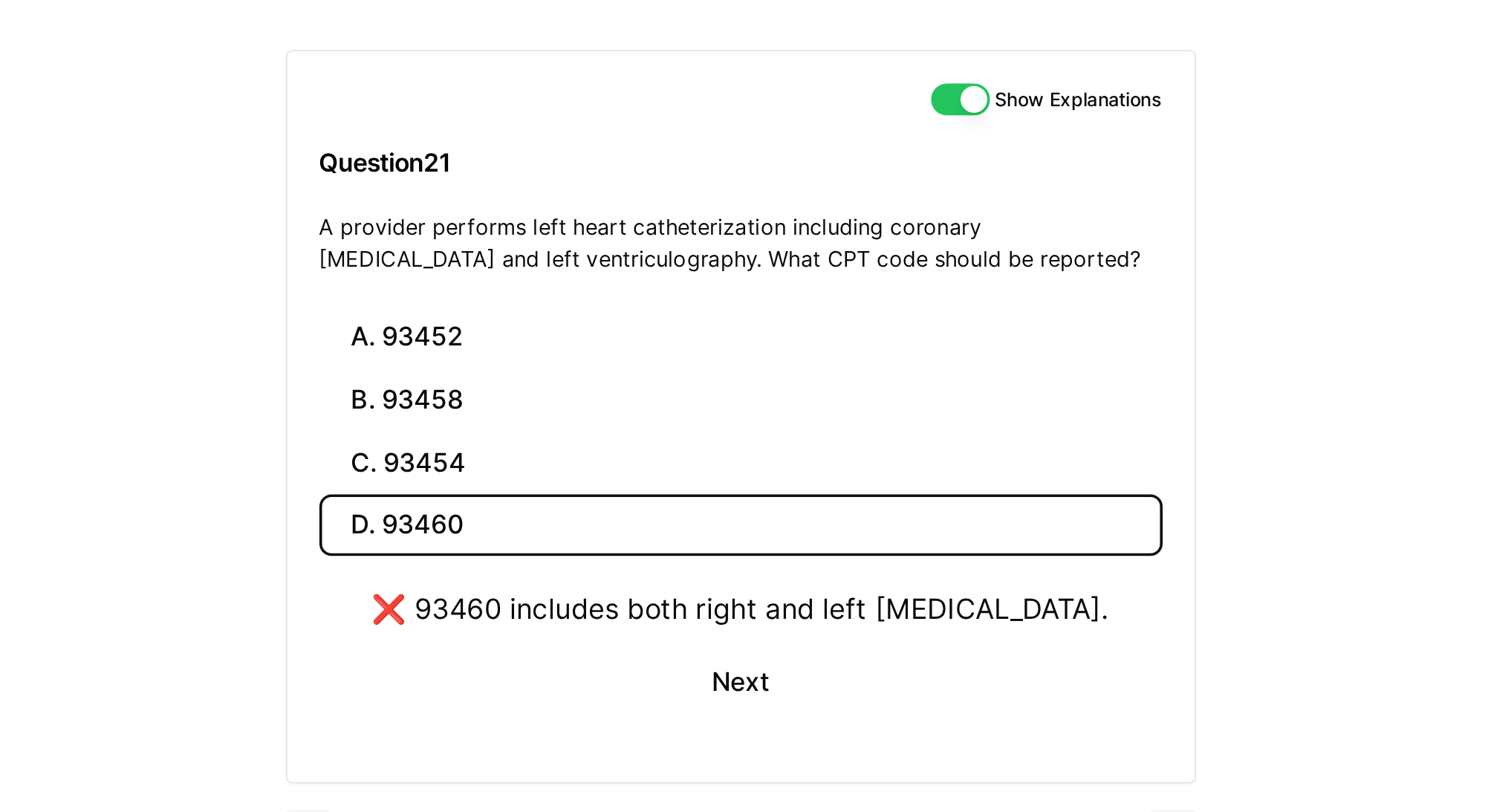
click at [880, 286] on button "D. 93460" at bounding box center [781, 303] width 468 height 35
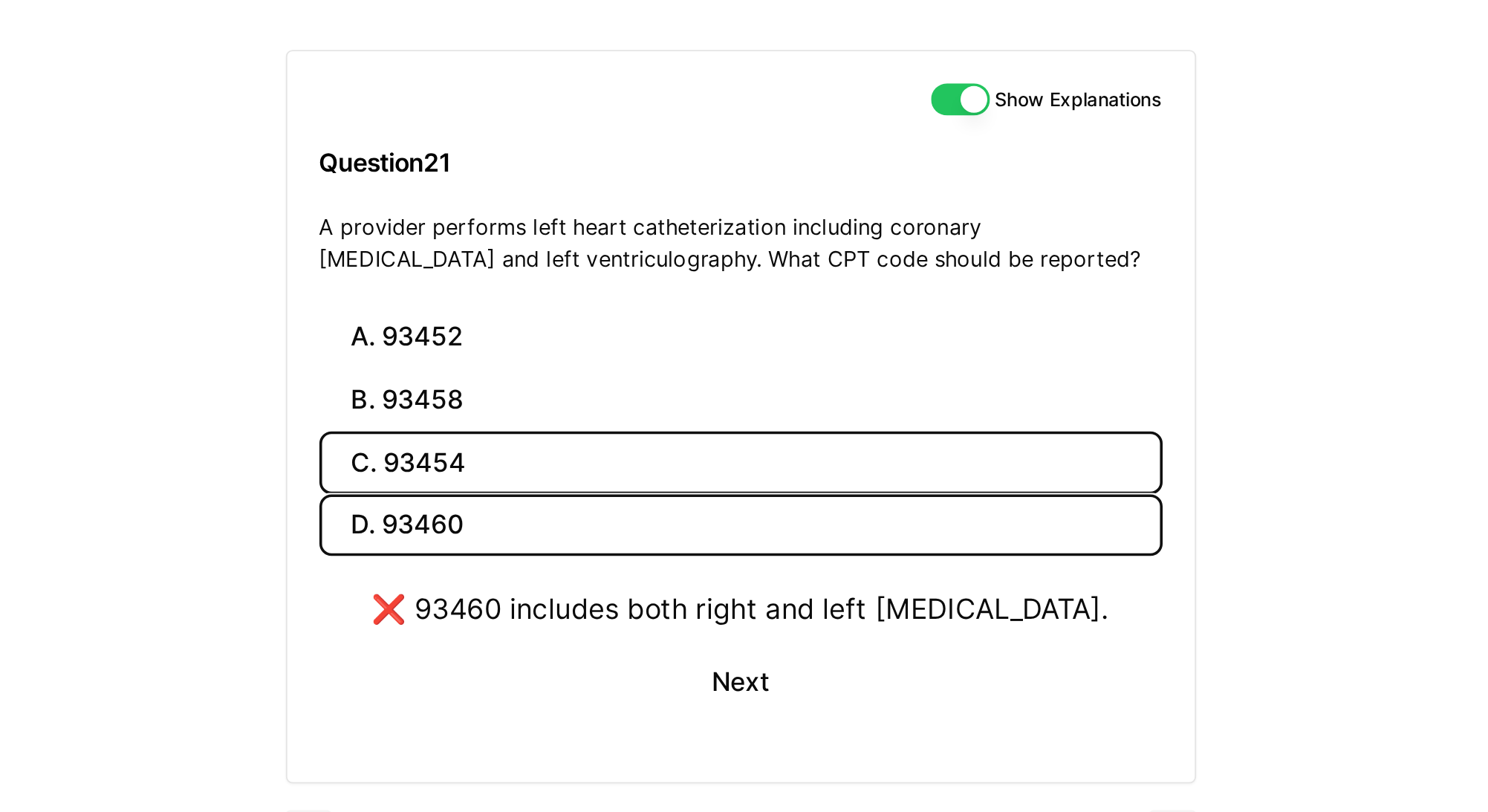
click at [877, 273] on button "C. 93454" at bounding box center [781, 268] width 468 height 35
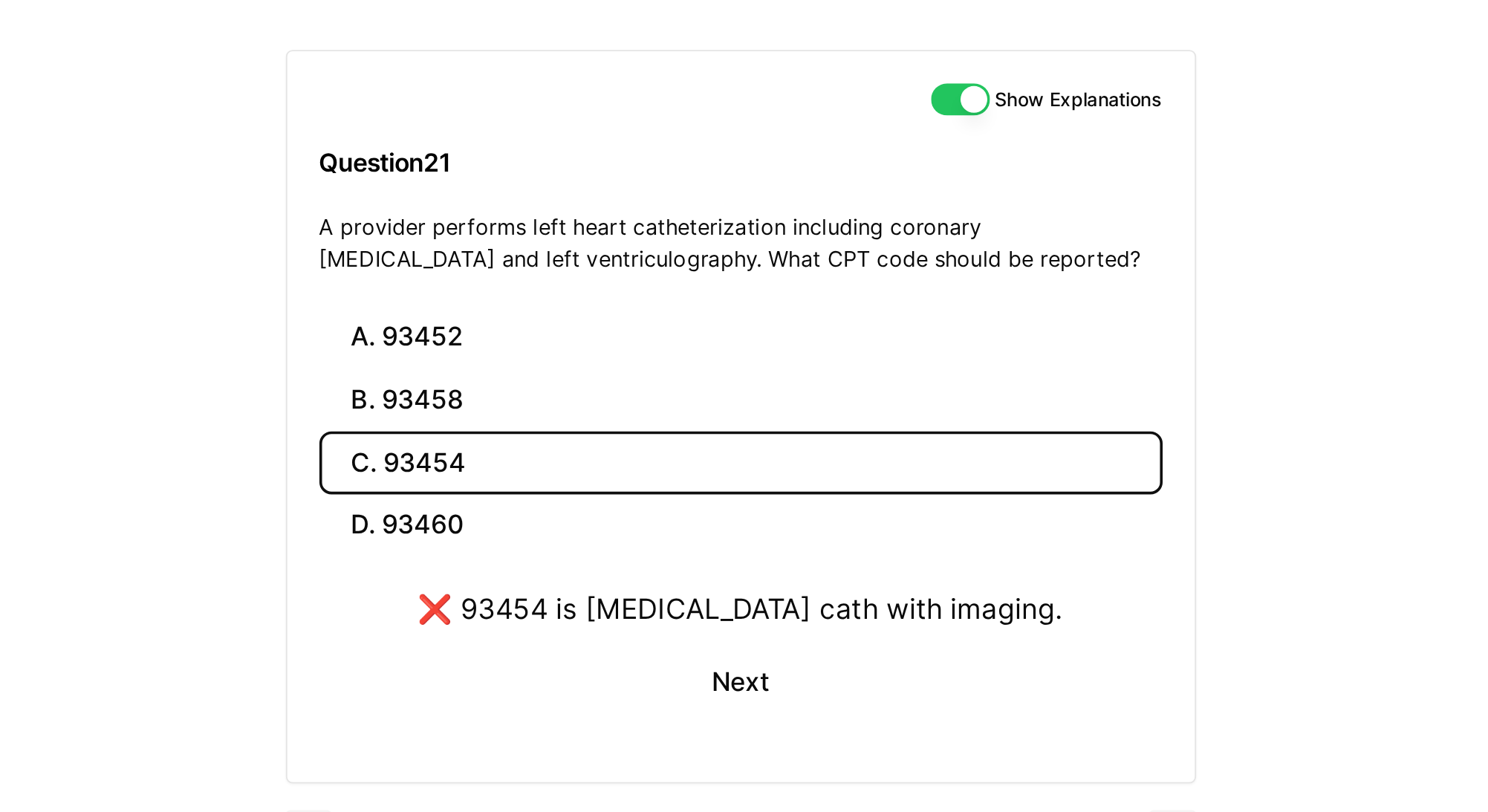
click at [876, 255] on button "C. 93454" at bounding box center [781, 268] width 468 height 35
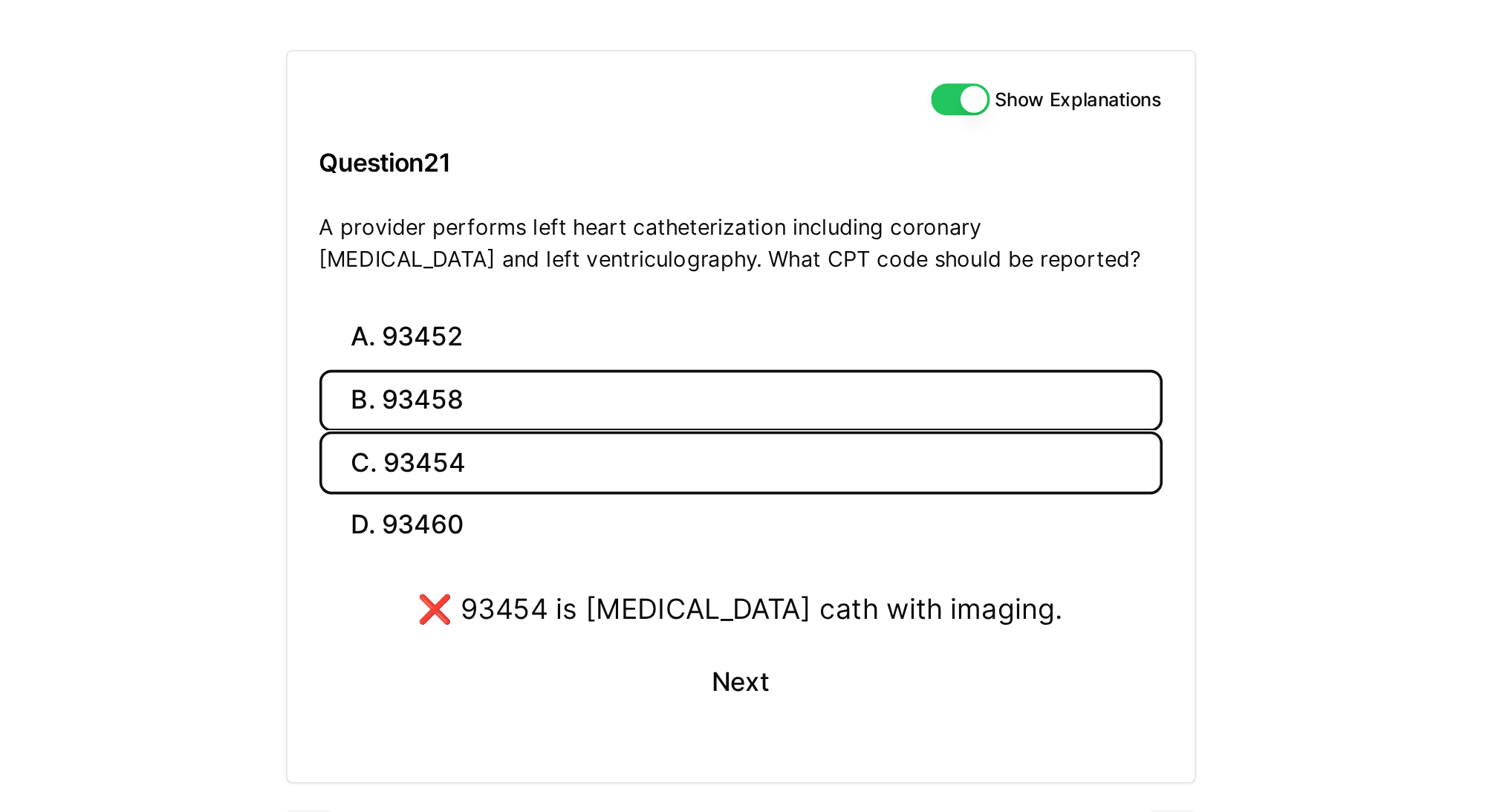
click at [876, 238] on button "B. 93458" at bounding box center [781, 234] width 468 height 35
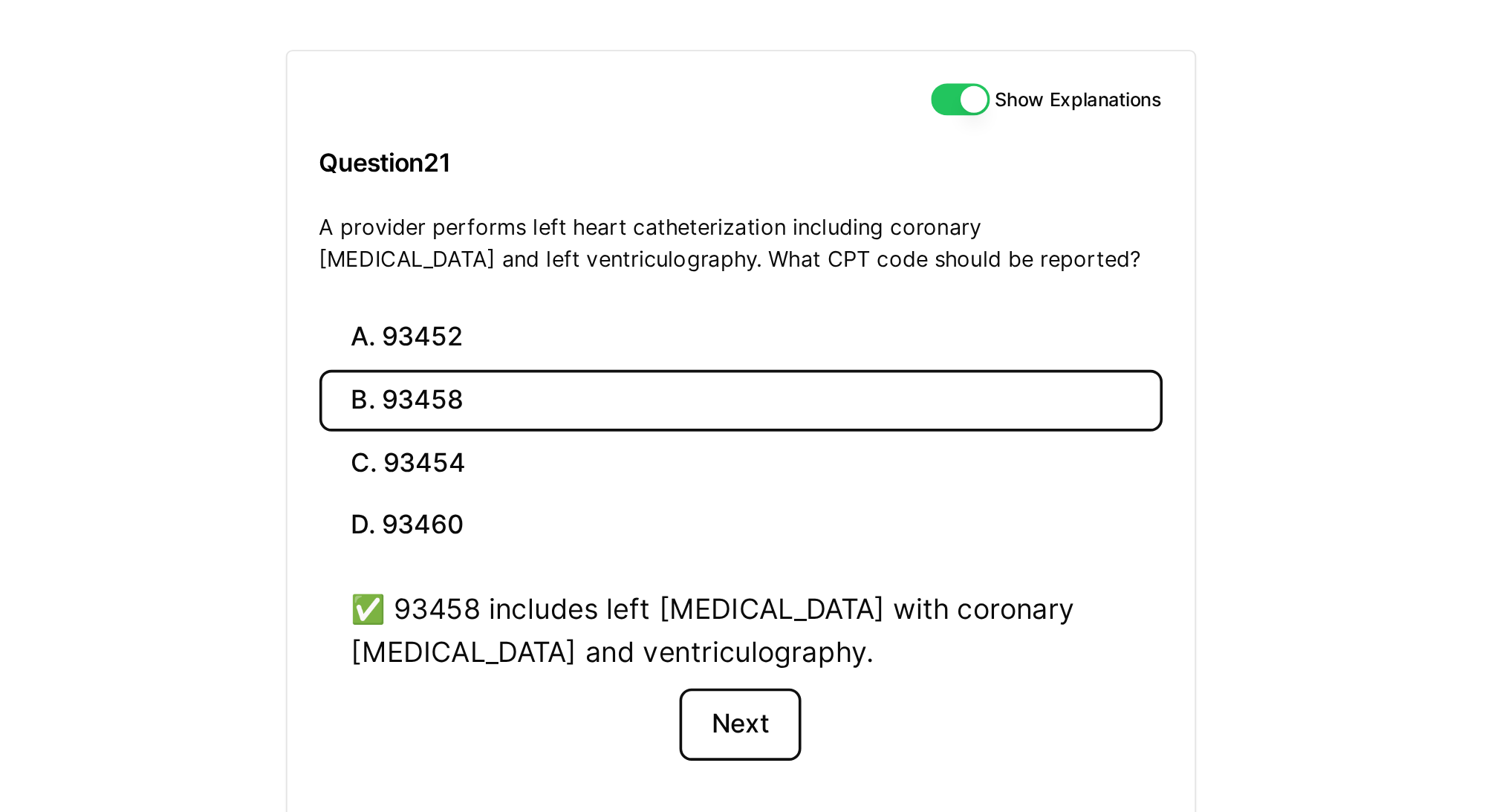
click at [792, 412] on button "Next" at bounding box center [781, 413] width 68 height 40
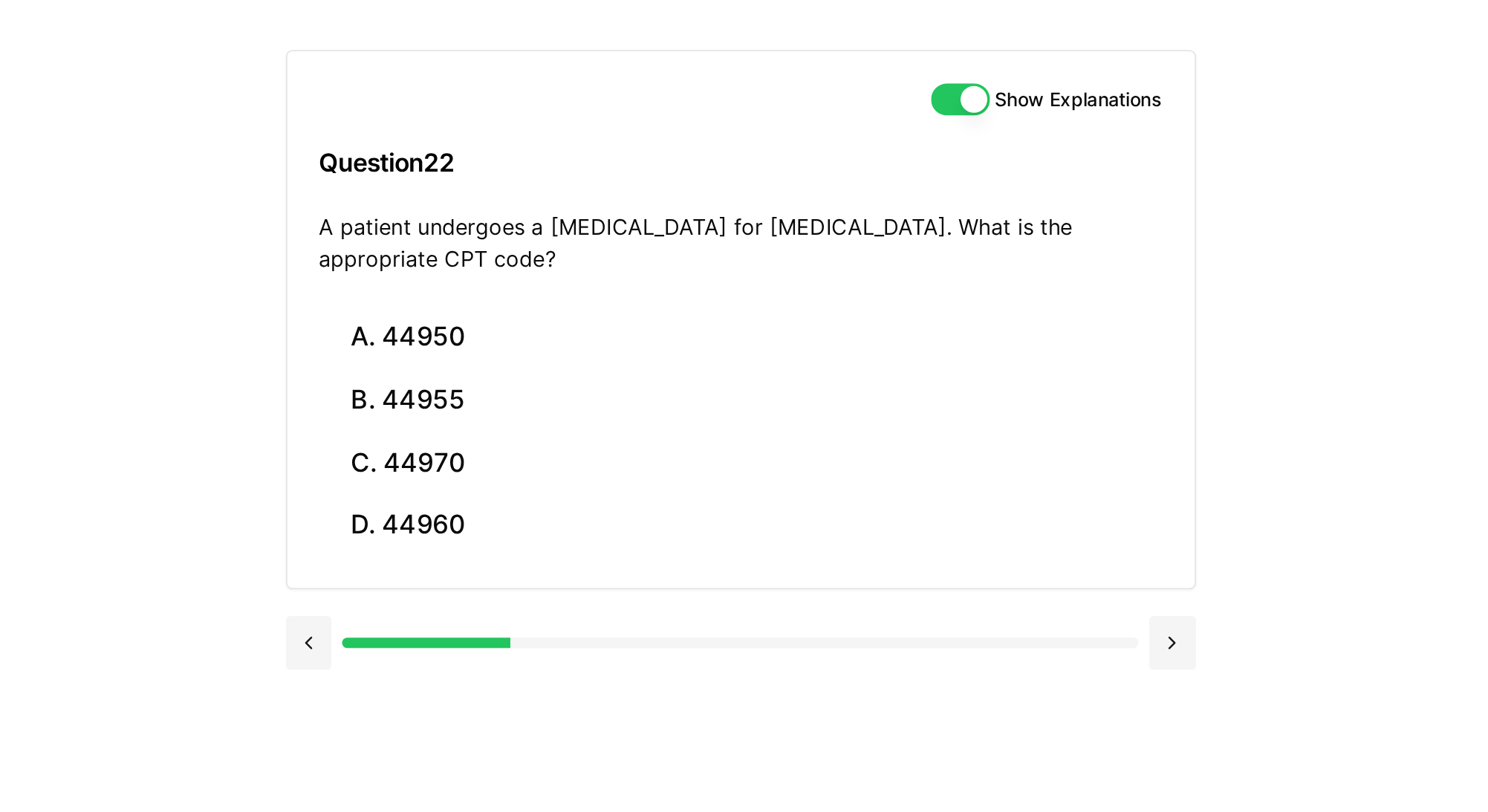
click at [667, 181] on div "Show Explanations Question 22 A patient undergoes a [MEDICAL_DATA] for [MEDICAL…" at bounding box center [781, 110] width 503 height 142
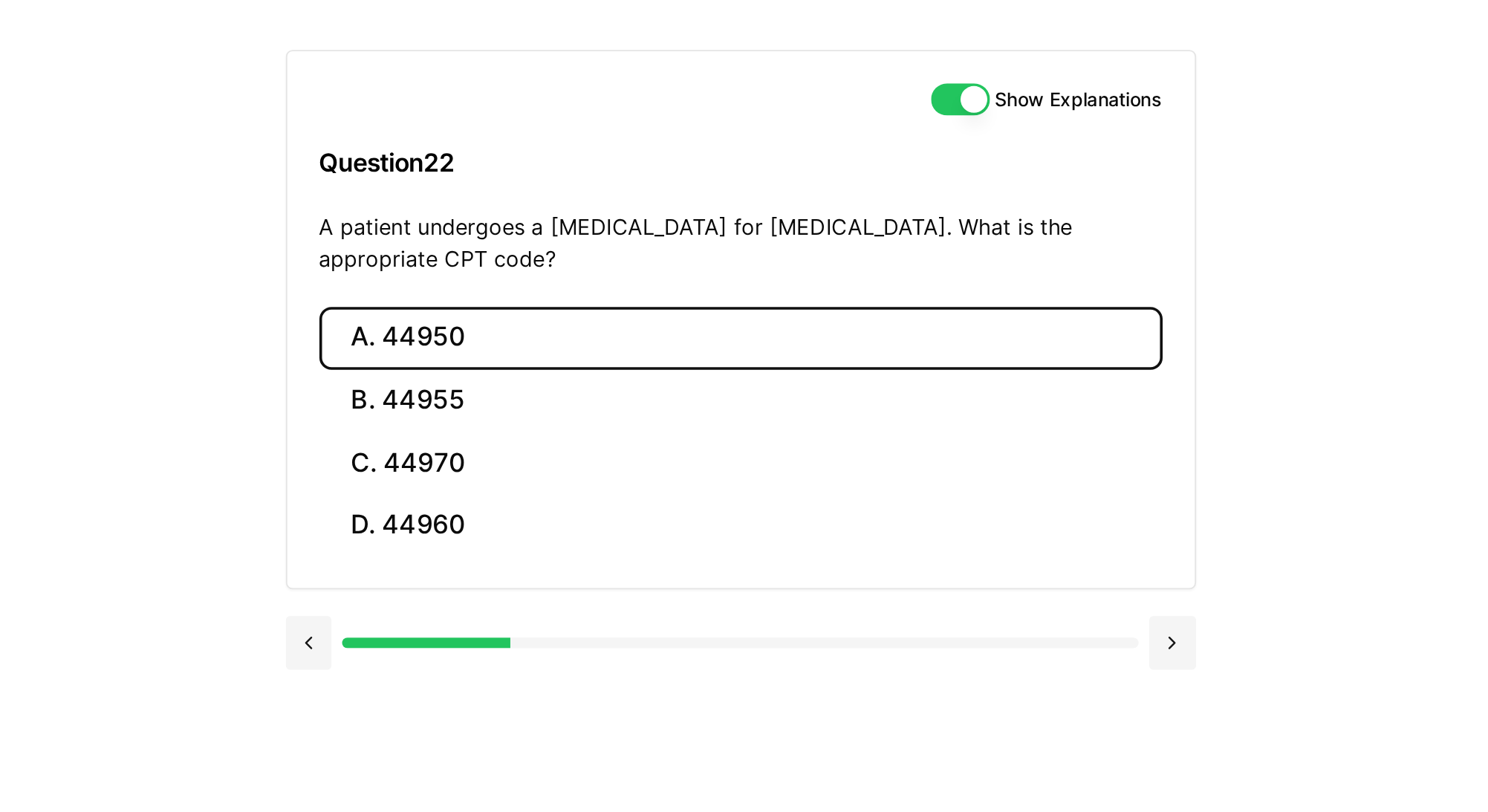
click at [666, 188] on button "A. 44950" at bounding box center [781, 199] width 468 height 35
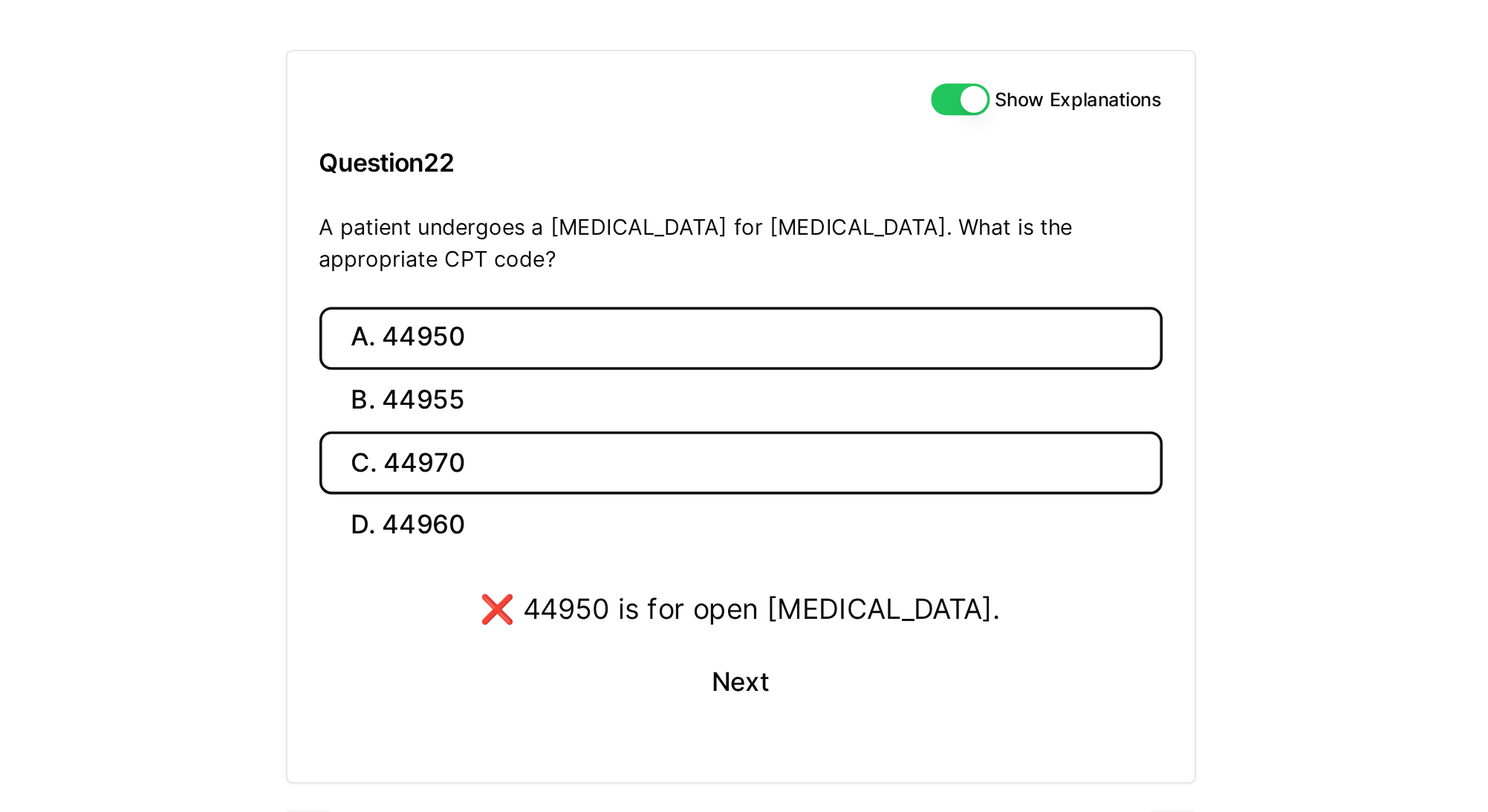
click at [667, 254] on button "C. 44970" at bounding box center [781, 268] width 468 height 35
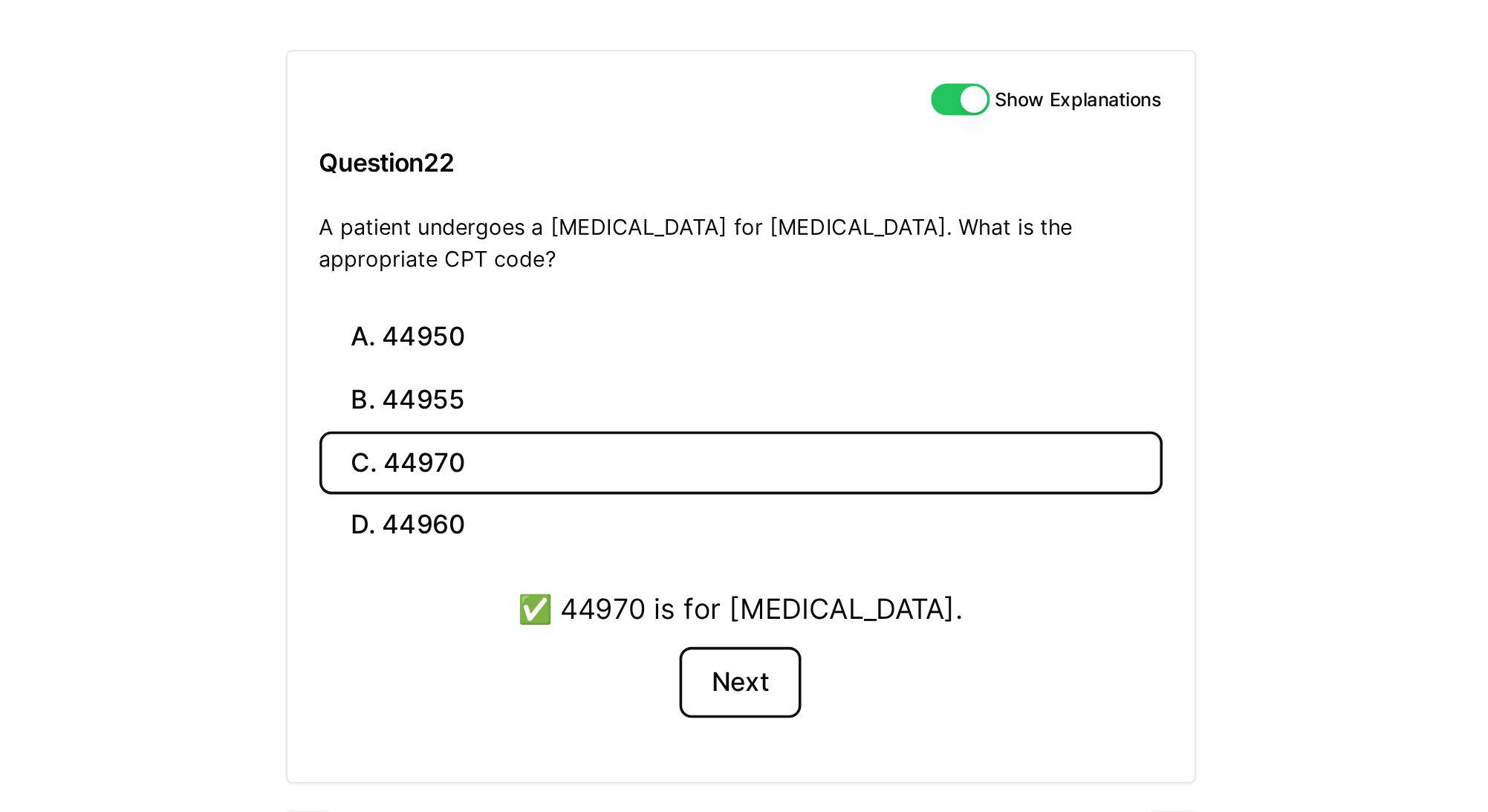
click at [797, 380] on button "Next" at bounding box center [781, 390] width 68 height 40
